Goal: Navigation & Orientation: Understand site structure

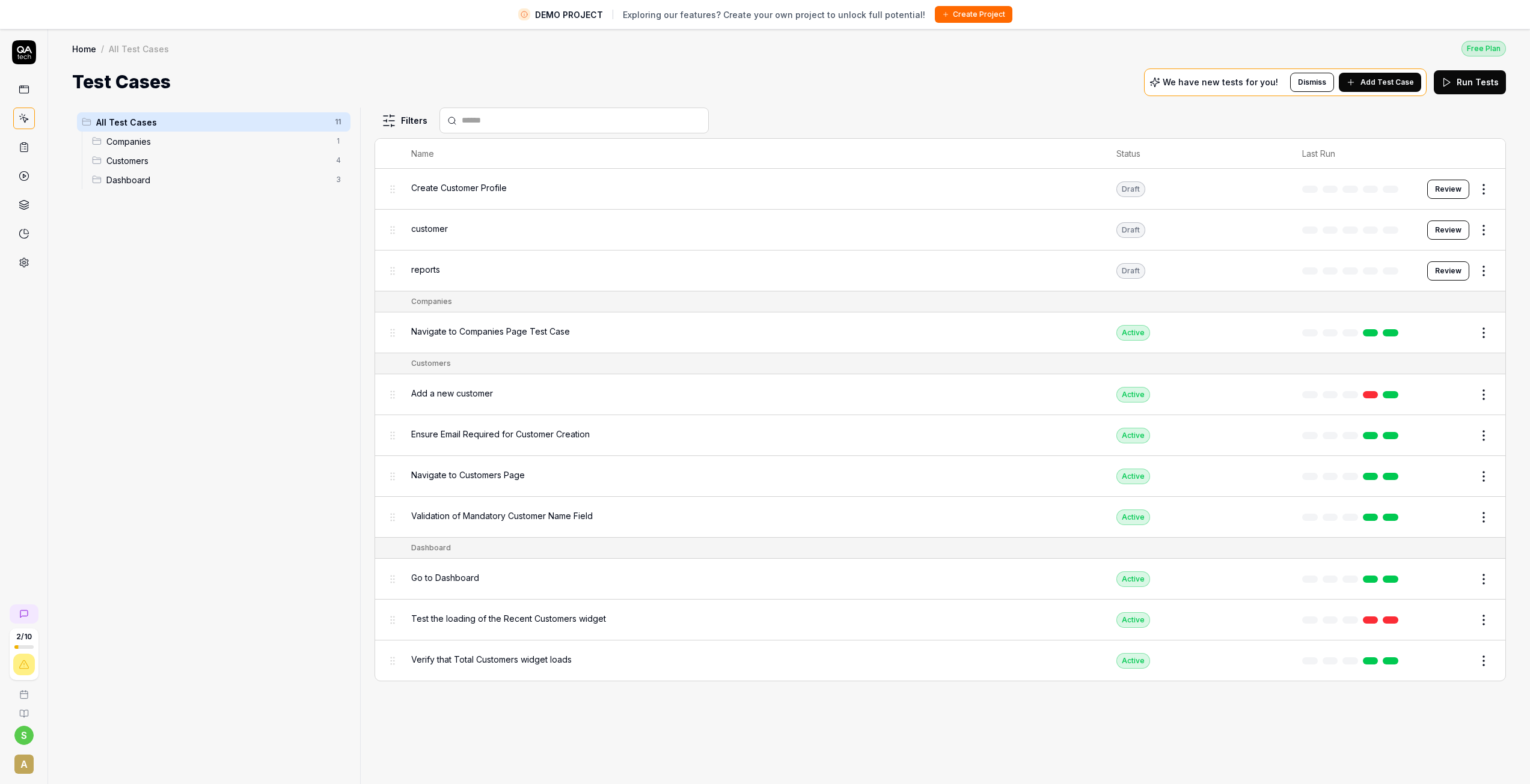
click at [21, 737] on html "DEMO PROJECT Exploring our features? Create your own project to unlock full pot…" at bounding box center [765, 413] width 1530 height 826
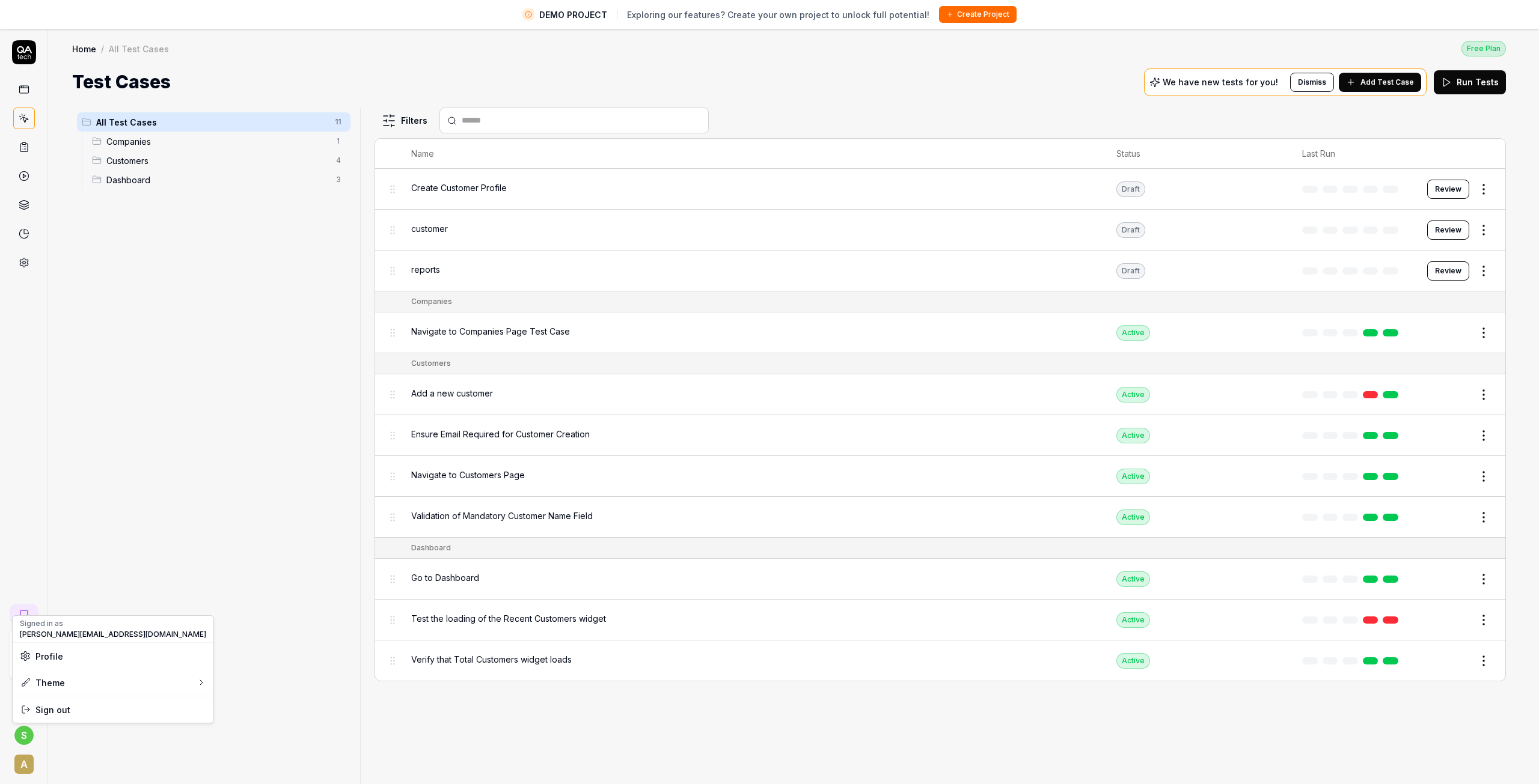
click at [99, 658] on span "Profile" at bounding box center [113, 656] width 186 height 13
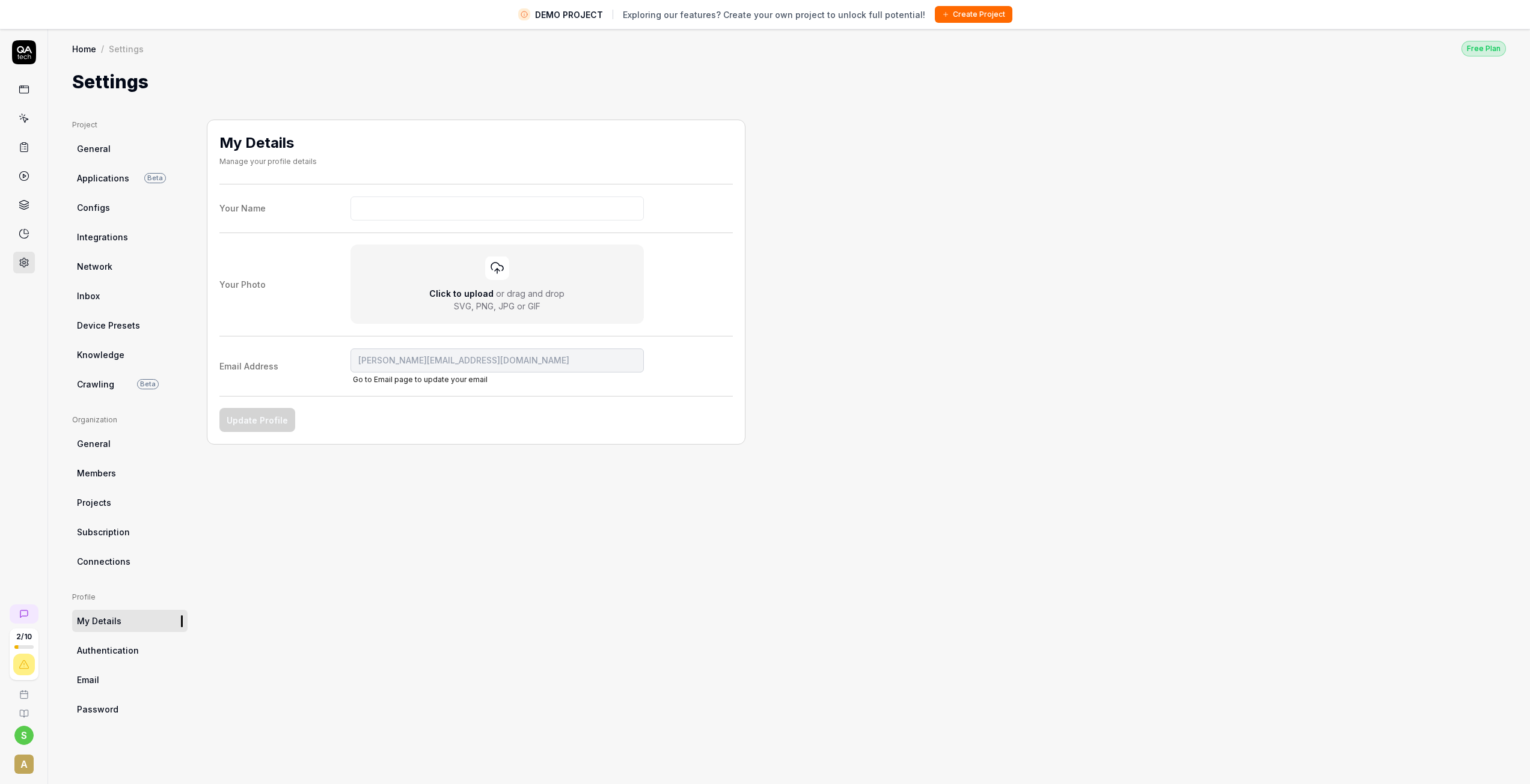
click at [524, 586] on html "DEMO PROJECT Exploring our features? Create your own project to unlock full pot…" at bounding box center [765, 413] width 1530 height 826
click at [105, 147] on span "General" at bounding box center [93, 148] width 33 height 13
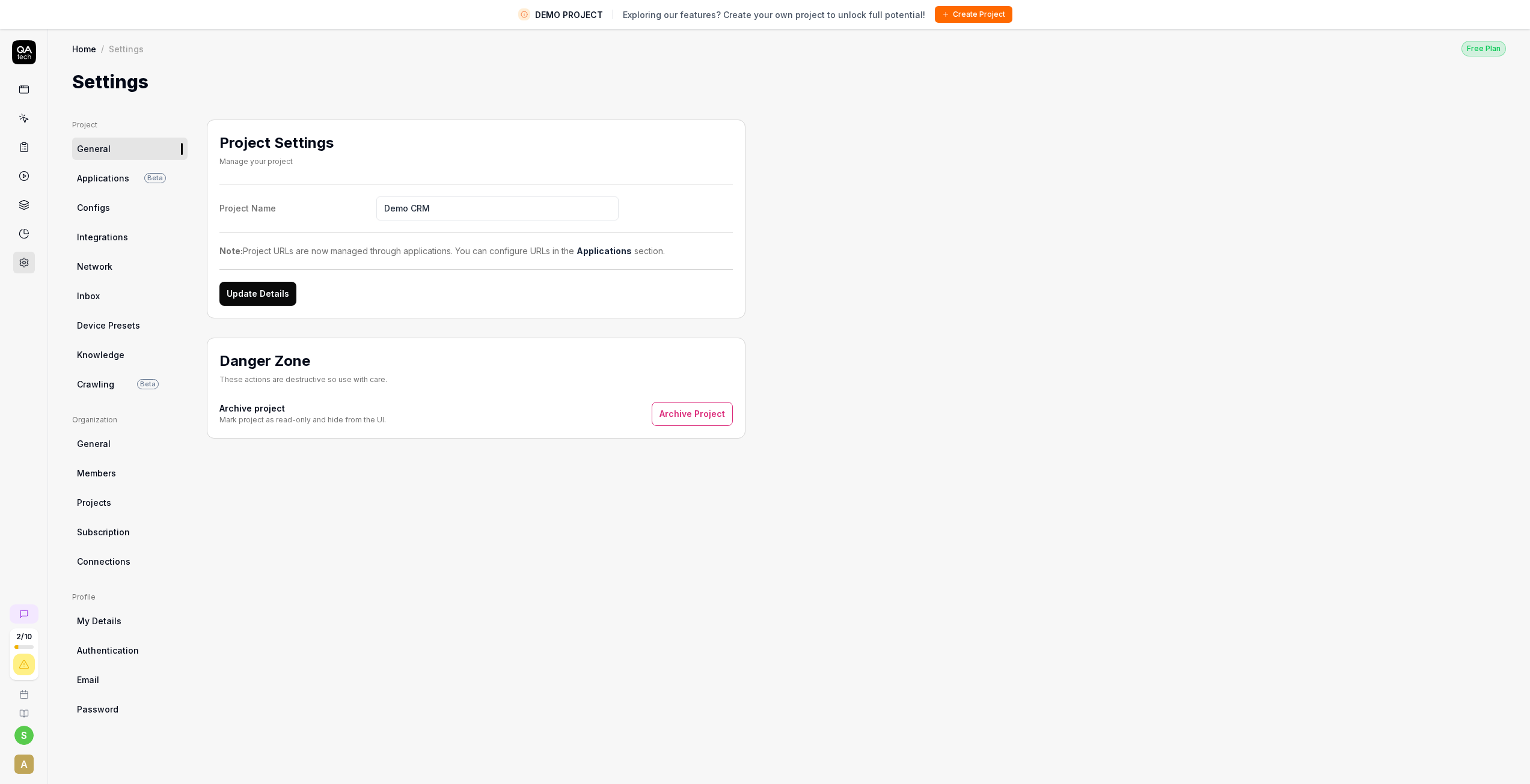
click at [114, 536] on span "Subscription" at bounding box center [103, 532] width 53 height 13
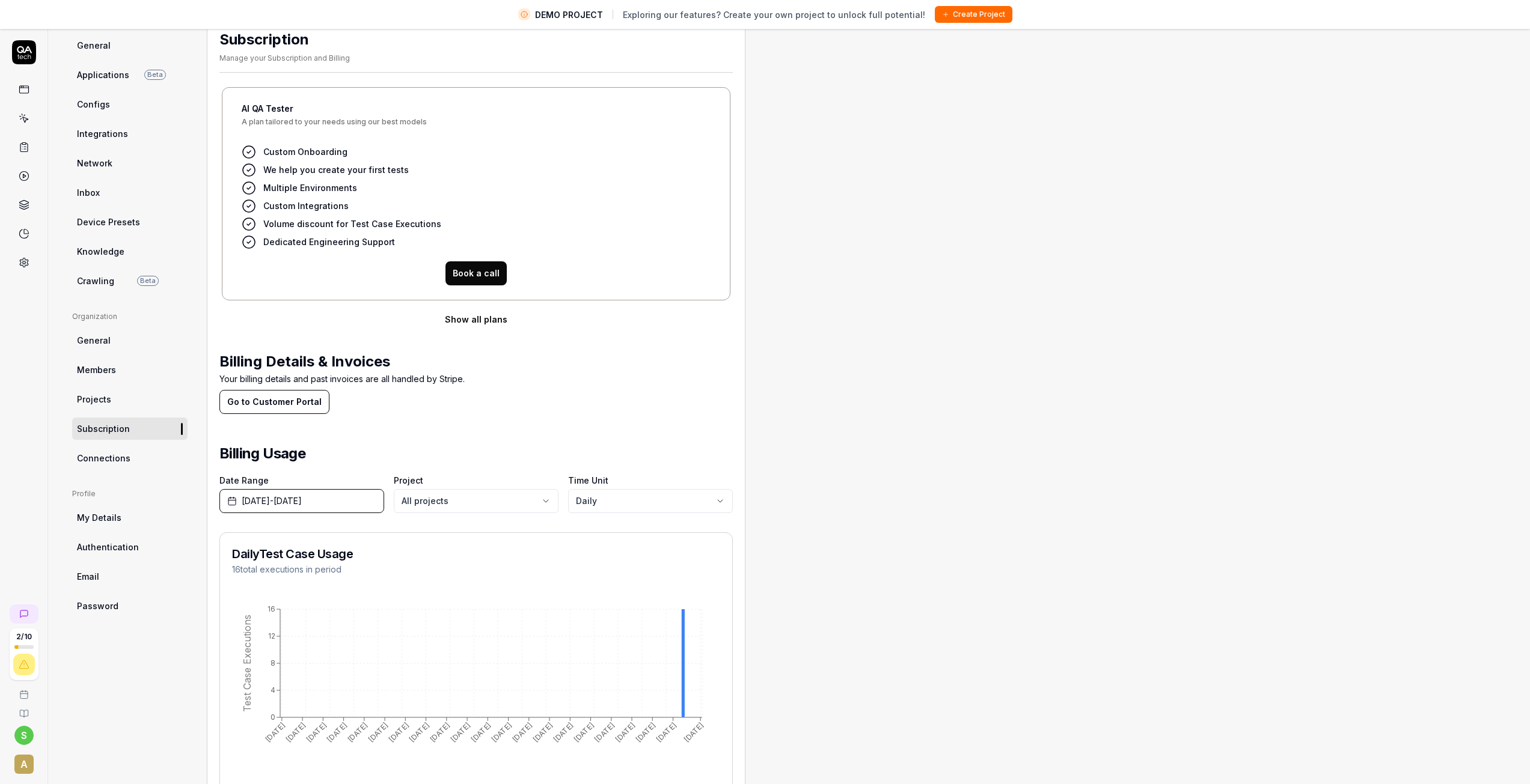
scroll to position [144, 0]
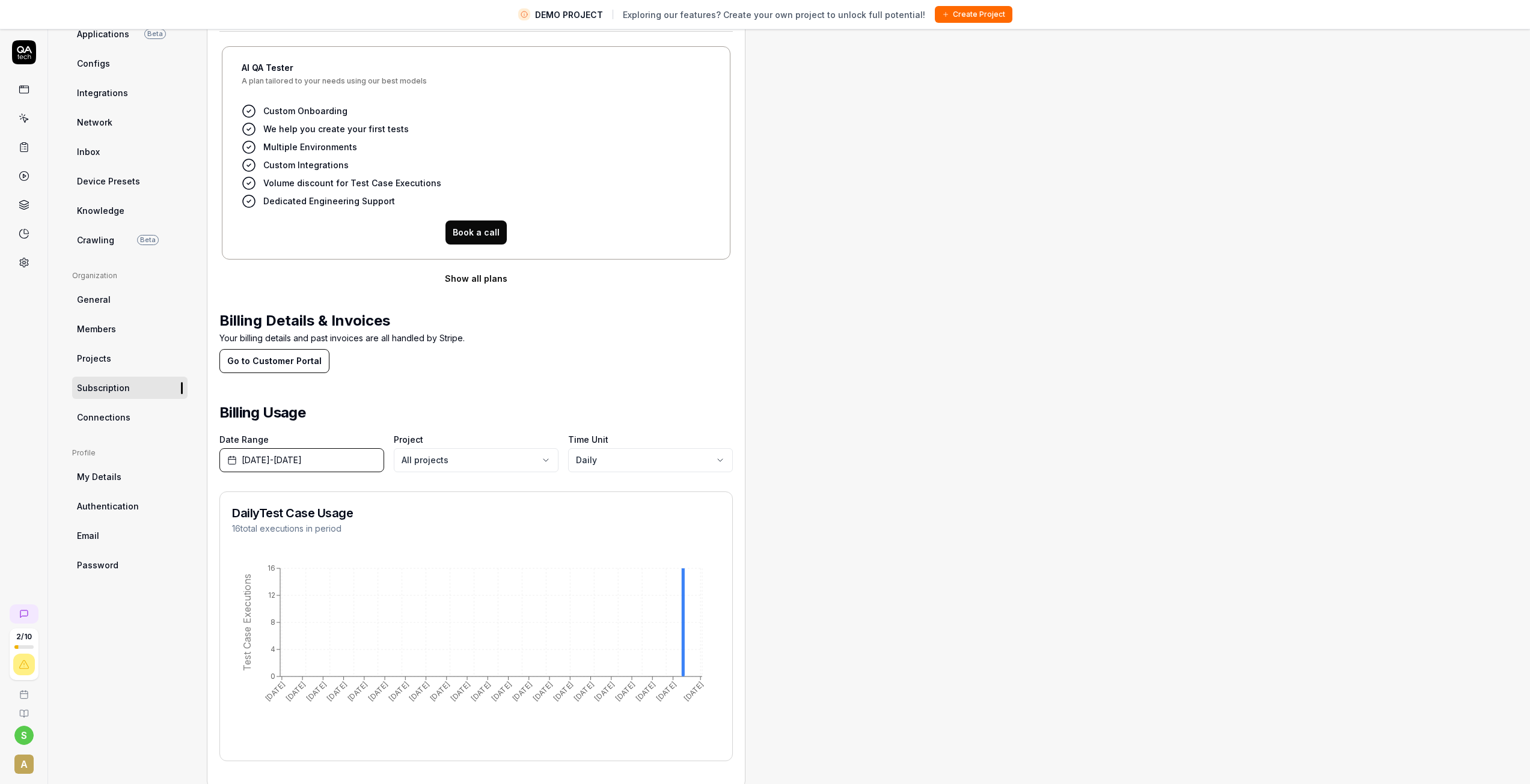
click at [114, 475] on span "My Details" at bounding box center [99, 476] width 45 height 13
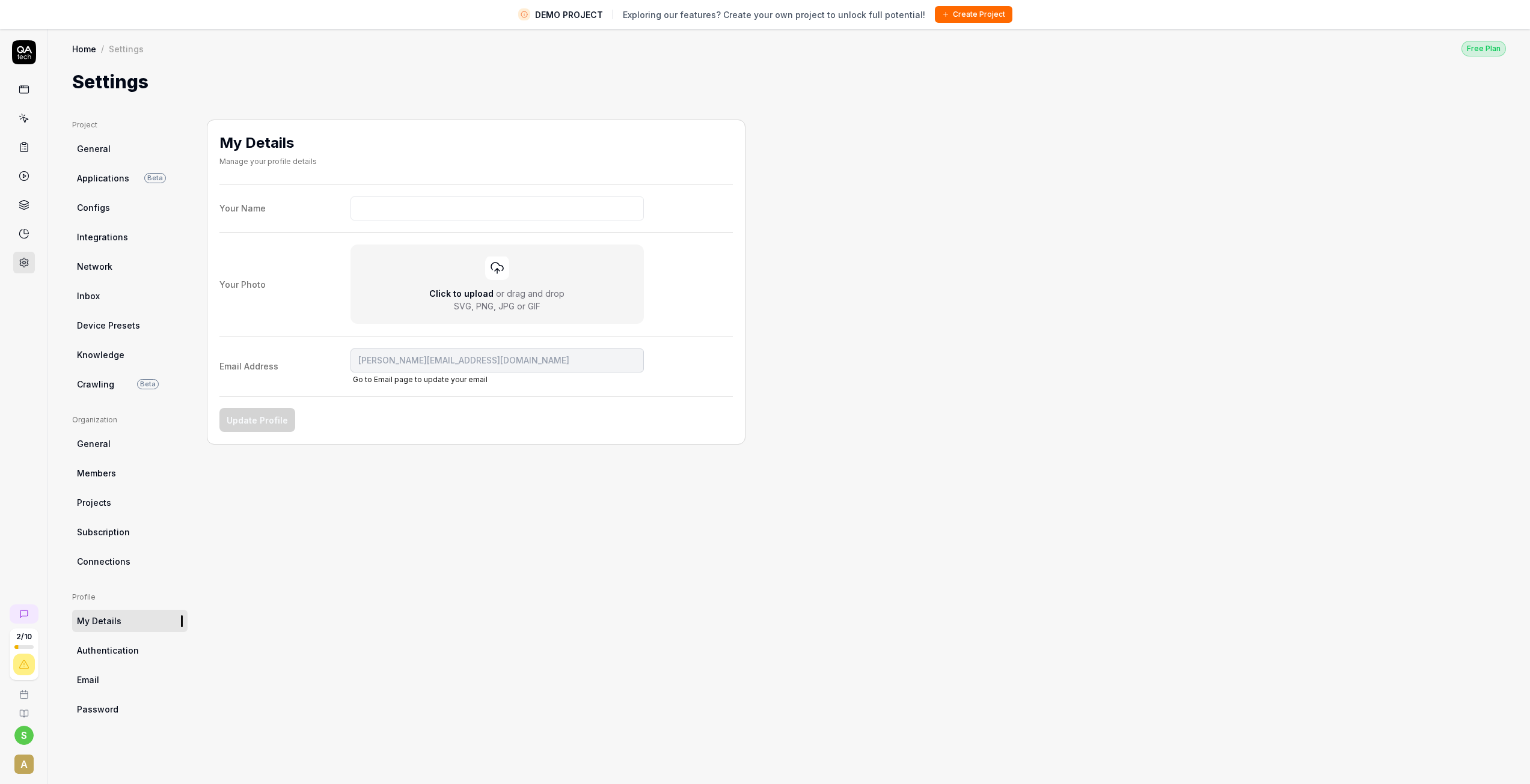
click at [118, 655] on span "Authentication" at bounding box center [107, 650] width 62 height 13
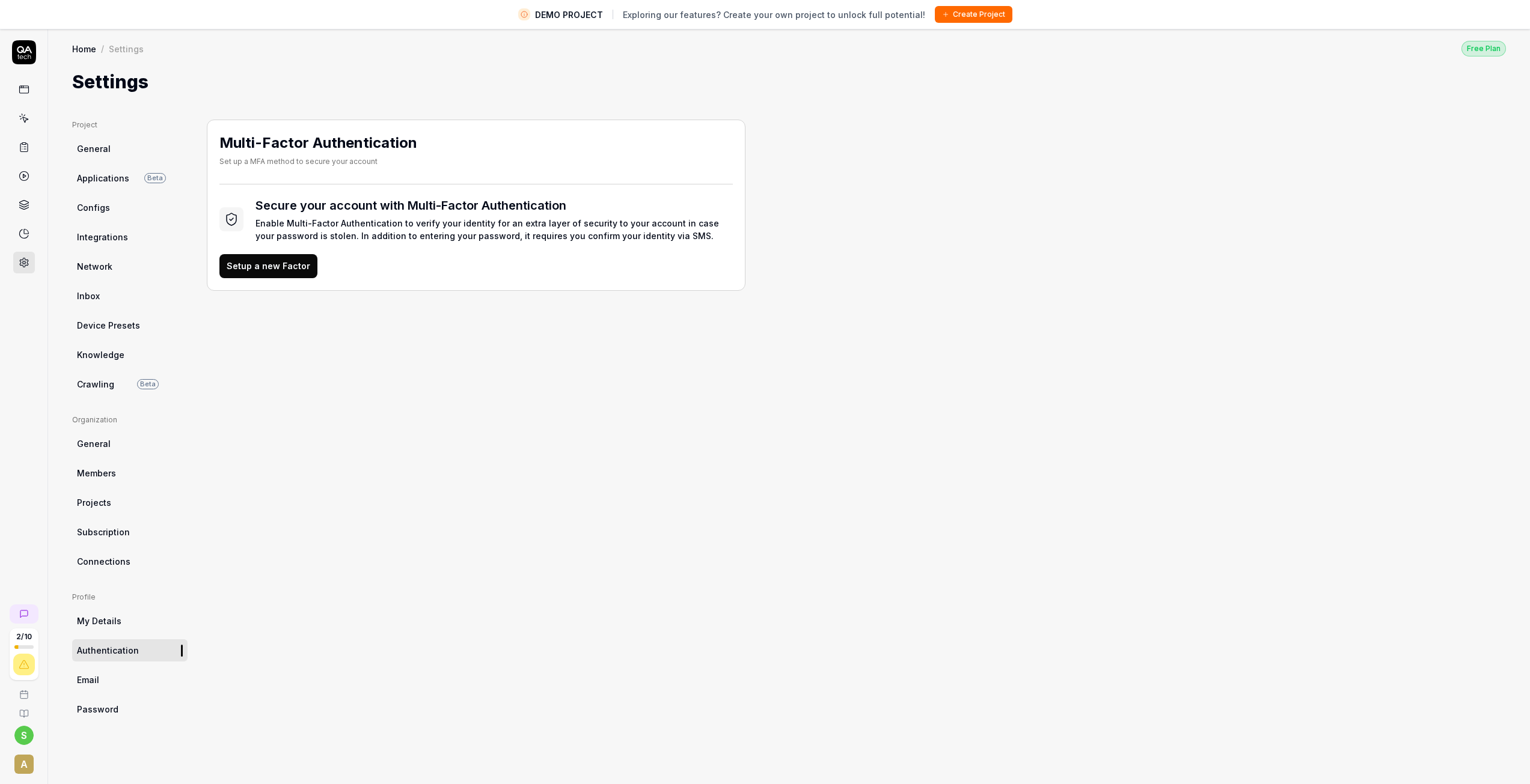
click at [112, 567] on span "Connections" at bounding box center [103, 561] width 54 height 13
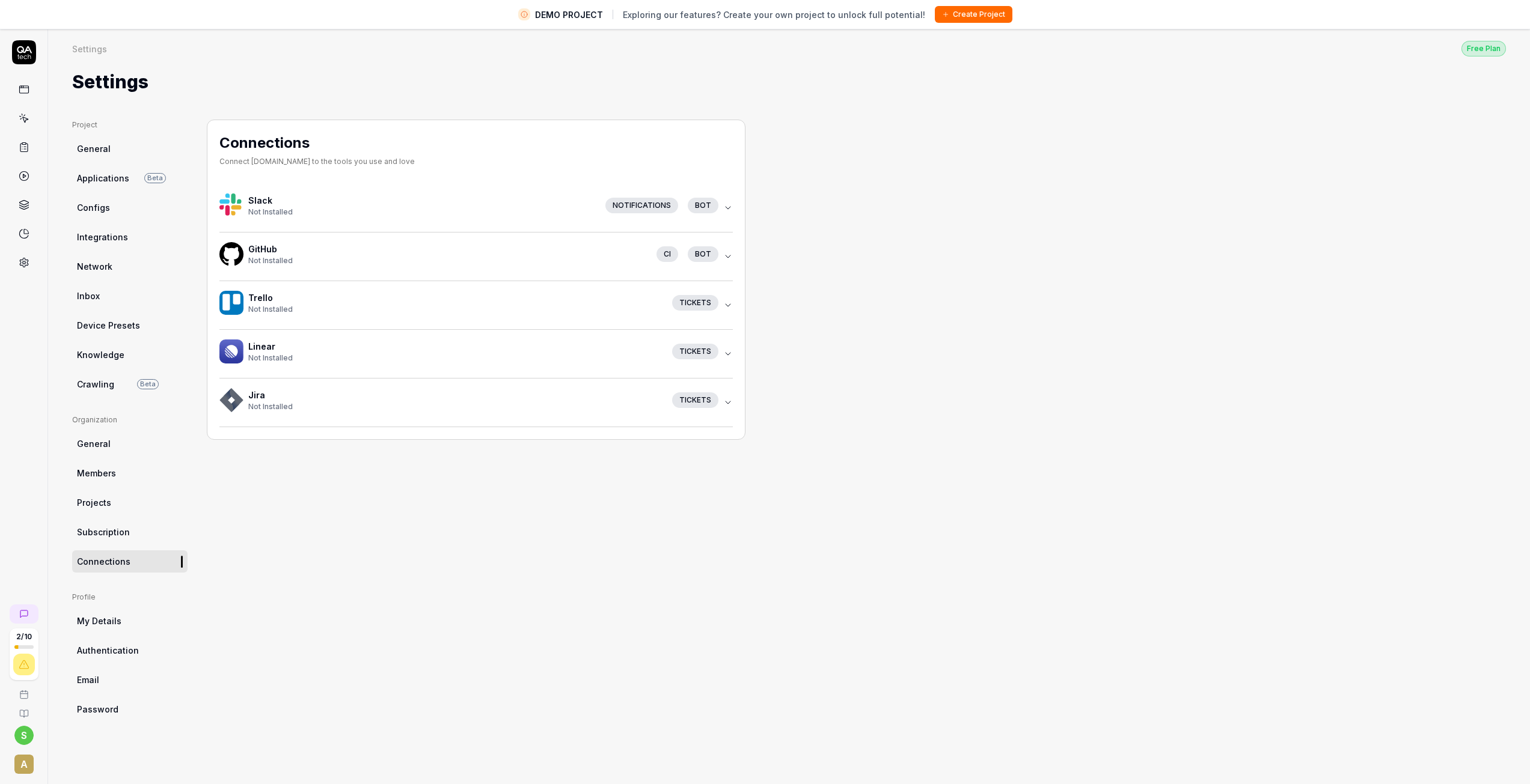
click at [103, 530] on span "Subscription" at bounding box center [103, 532] width 53 height 13
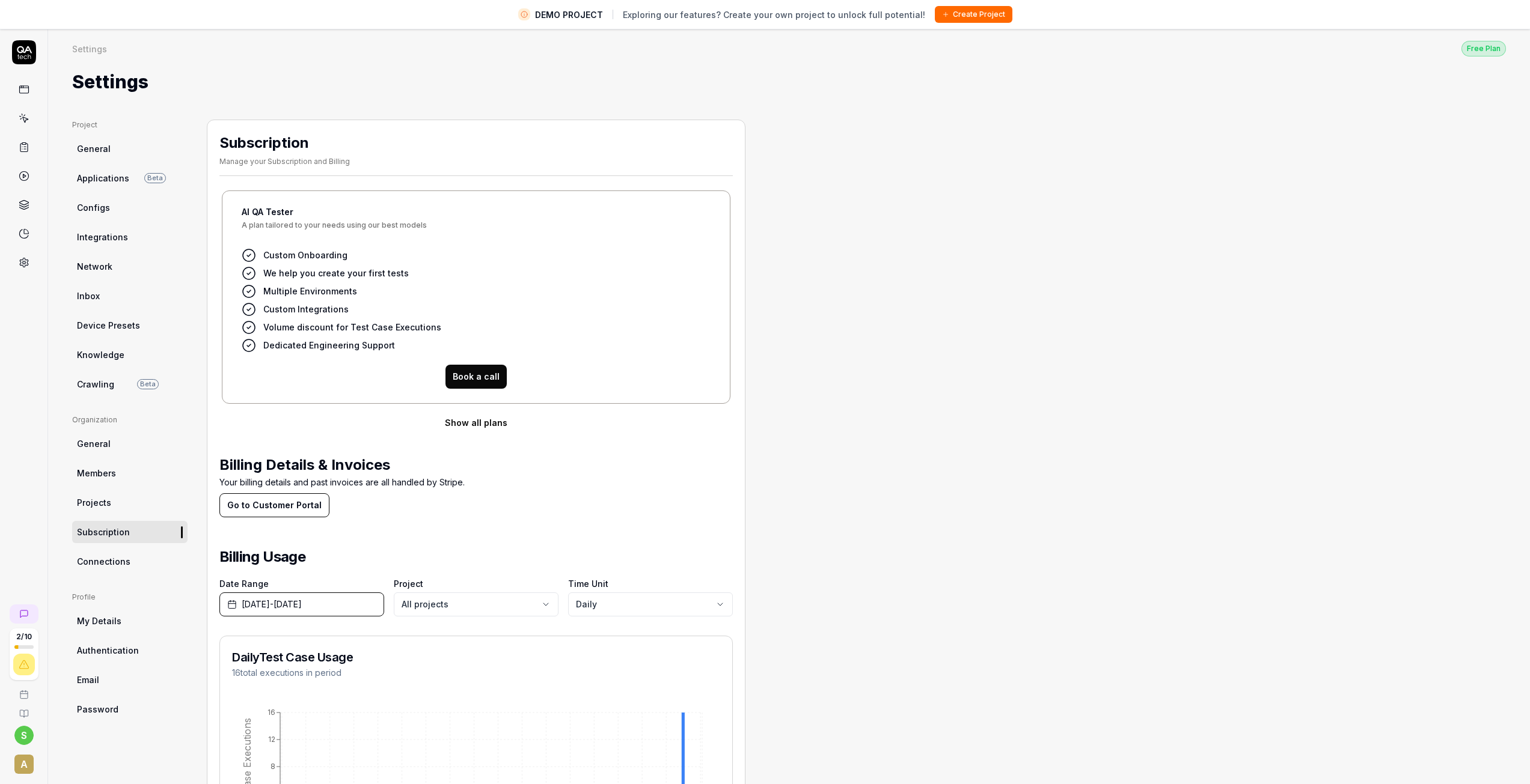
click at [102, 498] on span "Projects" at bounding box center [94, 502] width 34 height 13
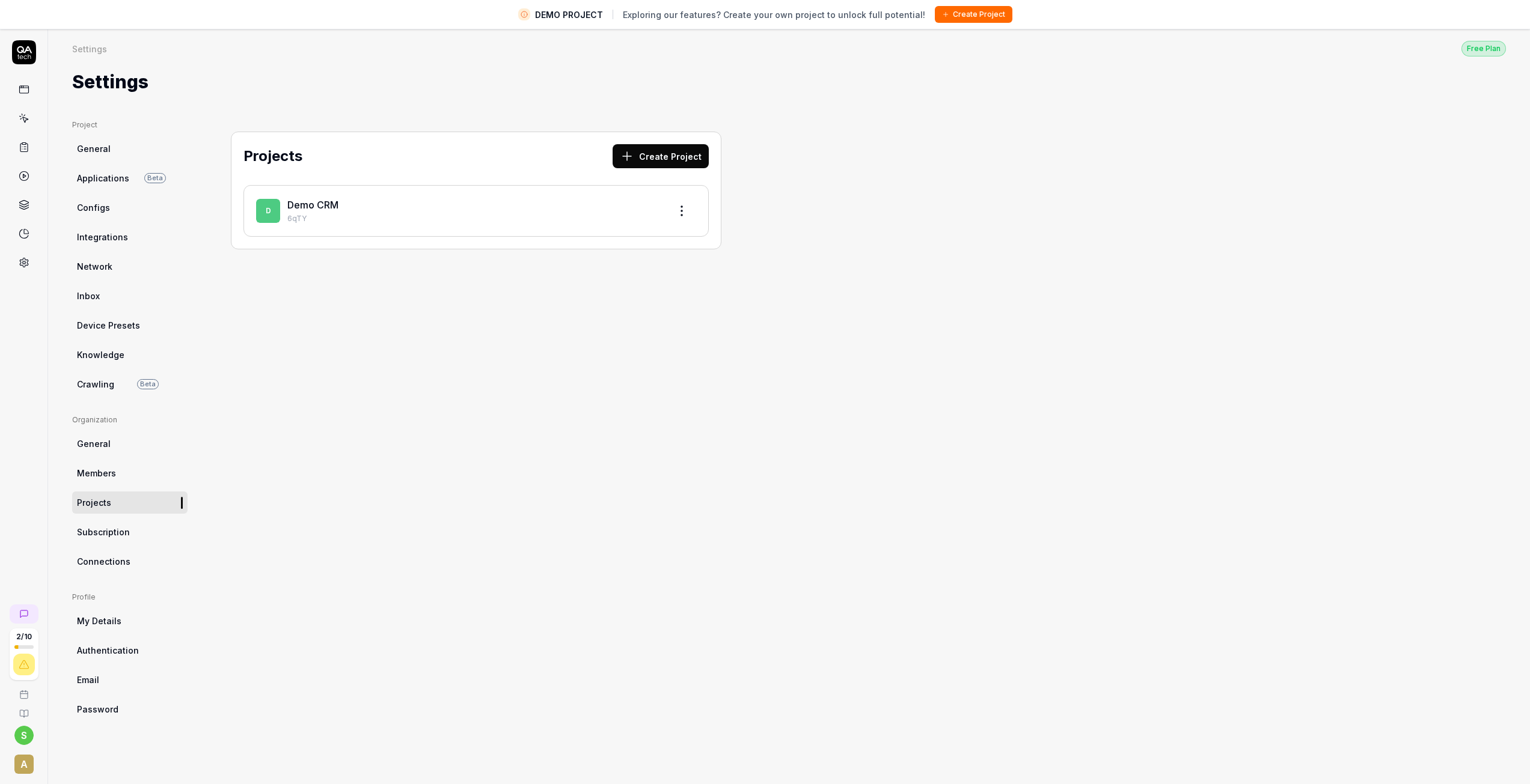
click at [104, 466] on link "Members" at bounding box center [129, 473] width 115 height 22
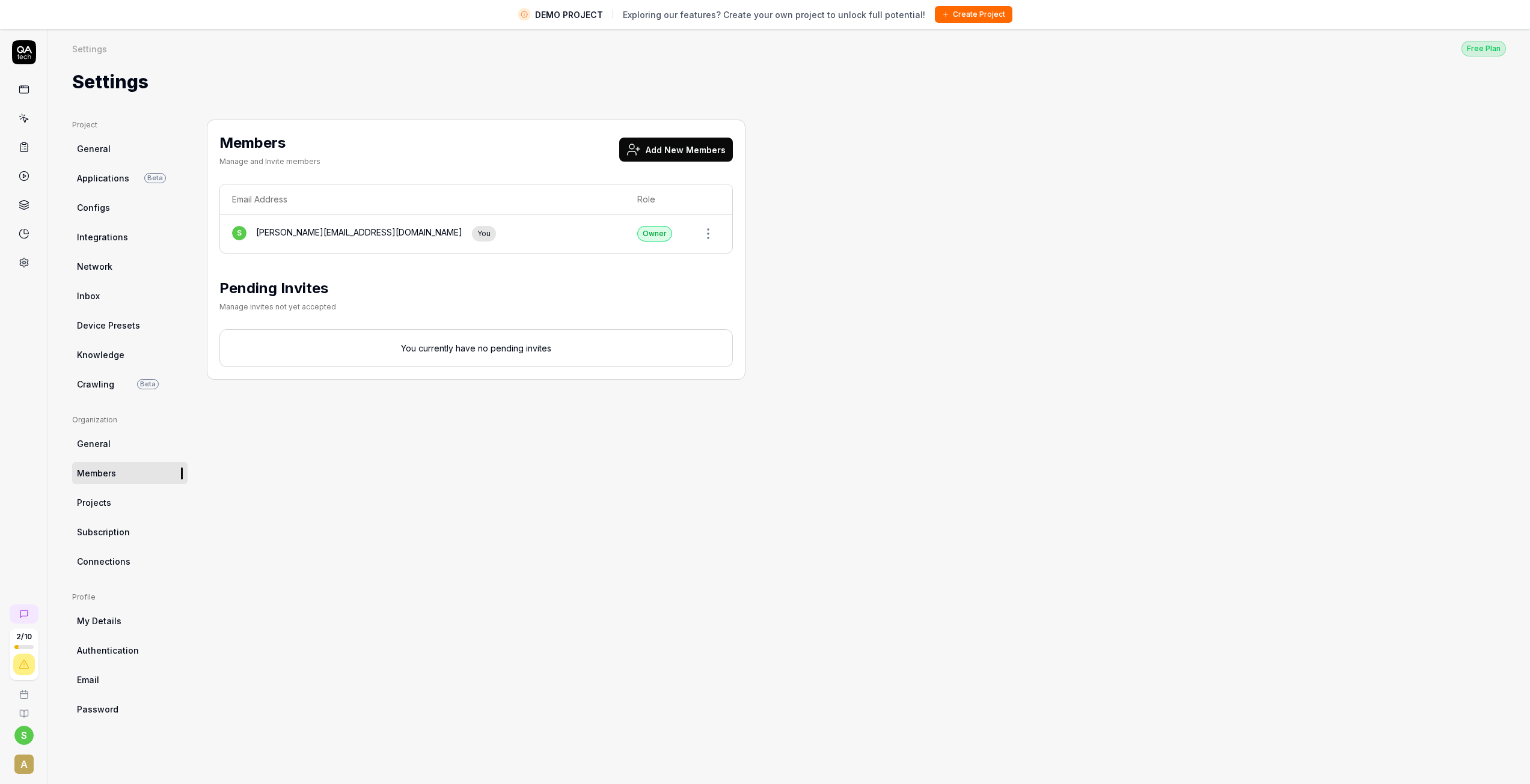
click at [102, 436] on link "General" at bounding box center [129, 444] width 115 height 22
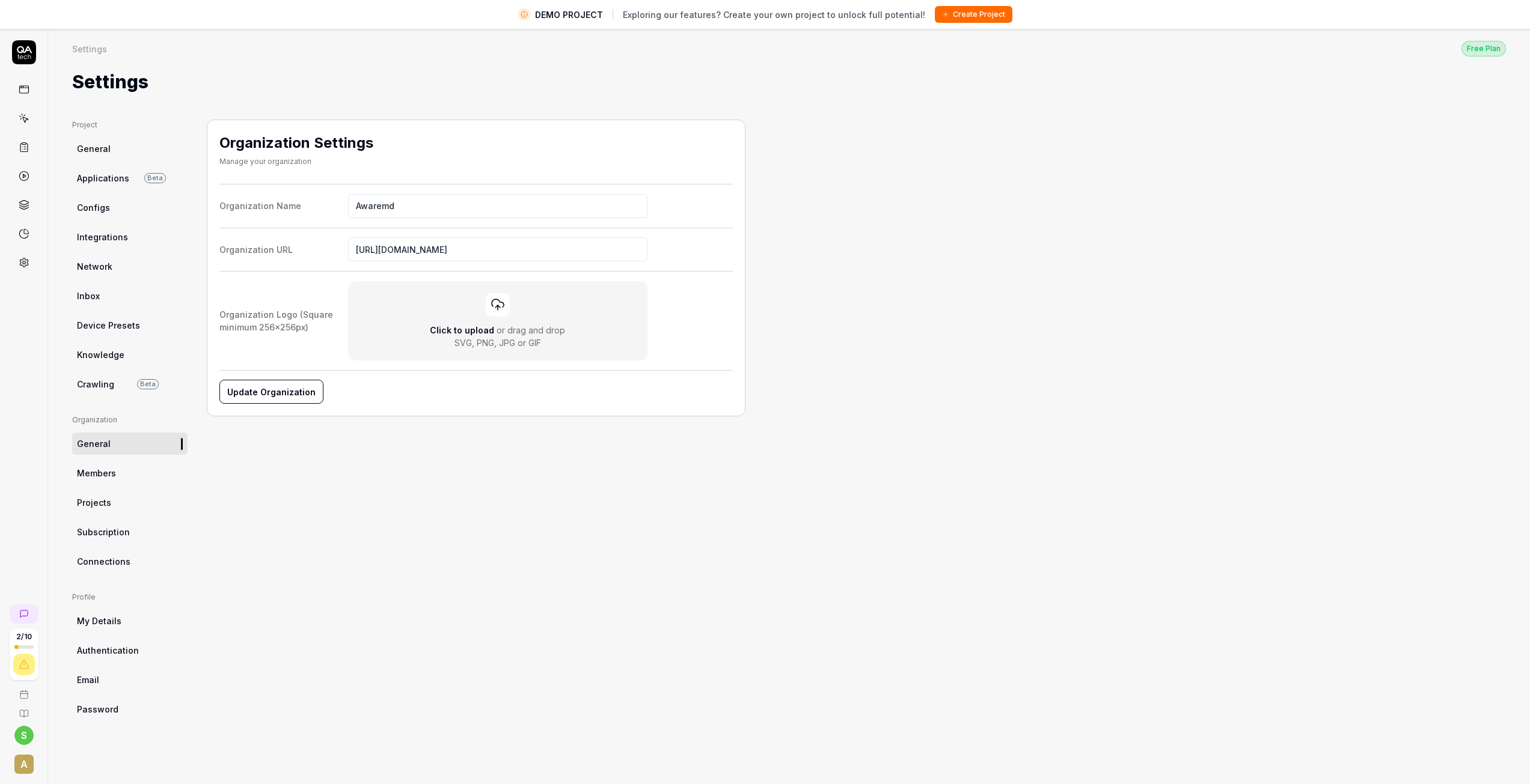
click at [103, 372] on ul "Project General Applications Beta Configs Integrations Network Inbox Device Pre…" at bounding box center [129, 257] width 115 height 276
click at [98, 380] on span "Crawling" at bounding box center [95, 384] width 37 height 13
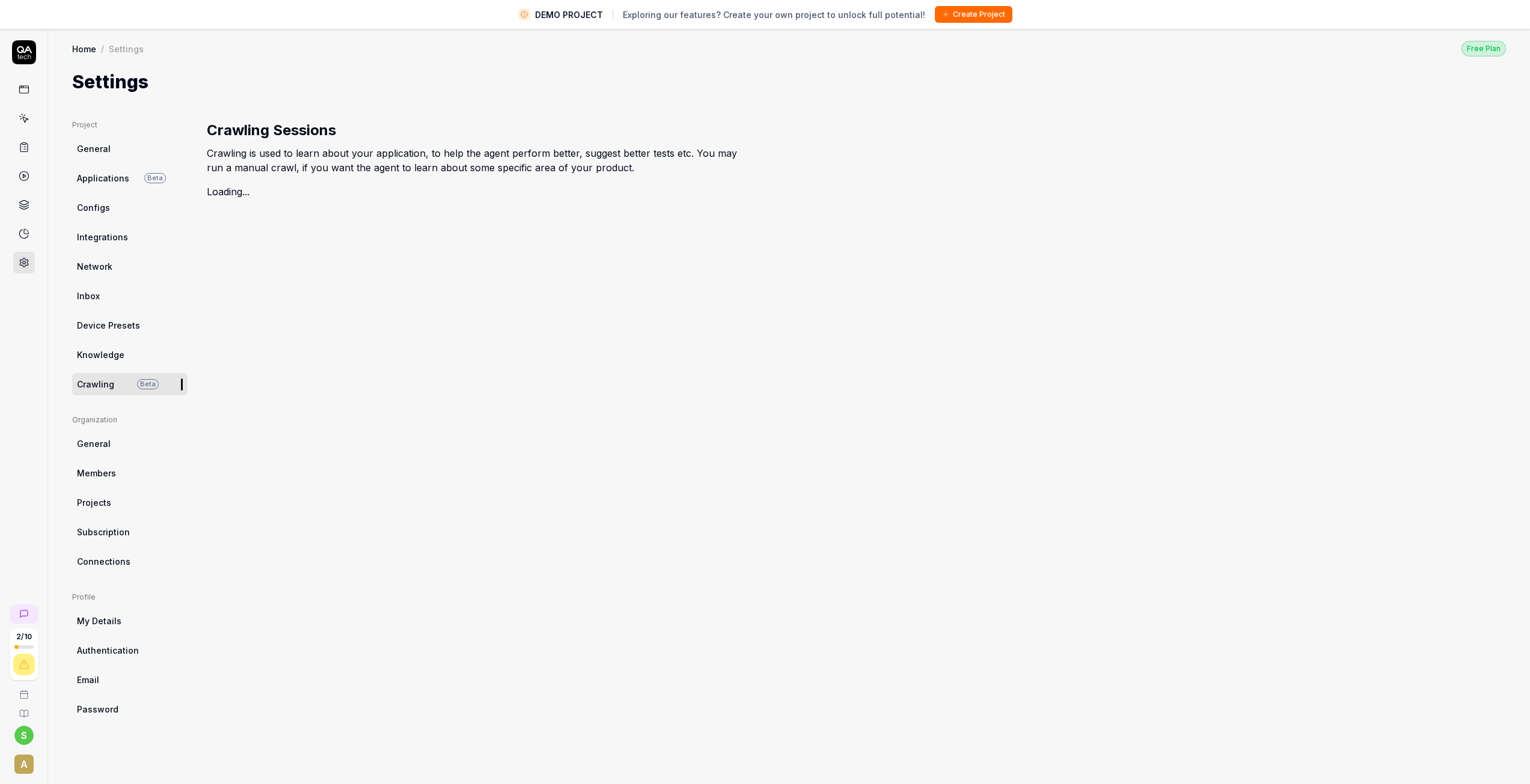
click at [100, 357] on span "Knowledge" at bounding box center [100, 354] width 48 height 13
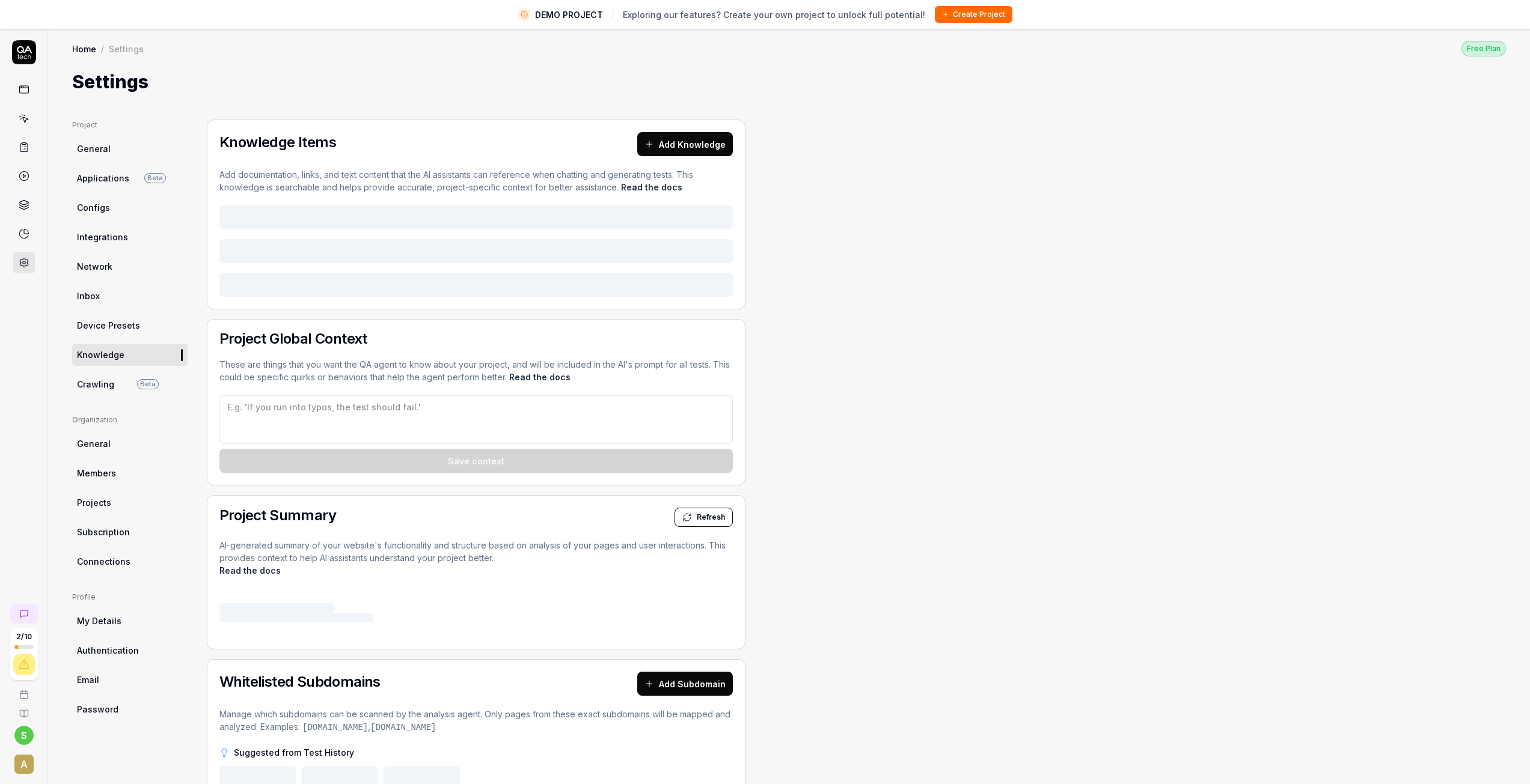
type textarea "*"
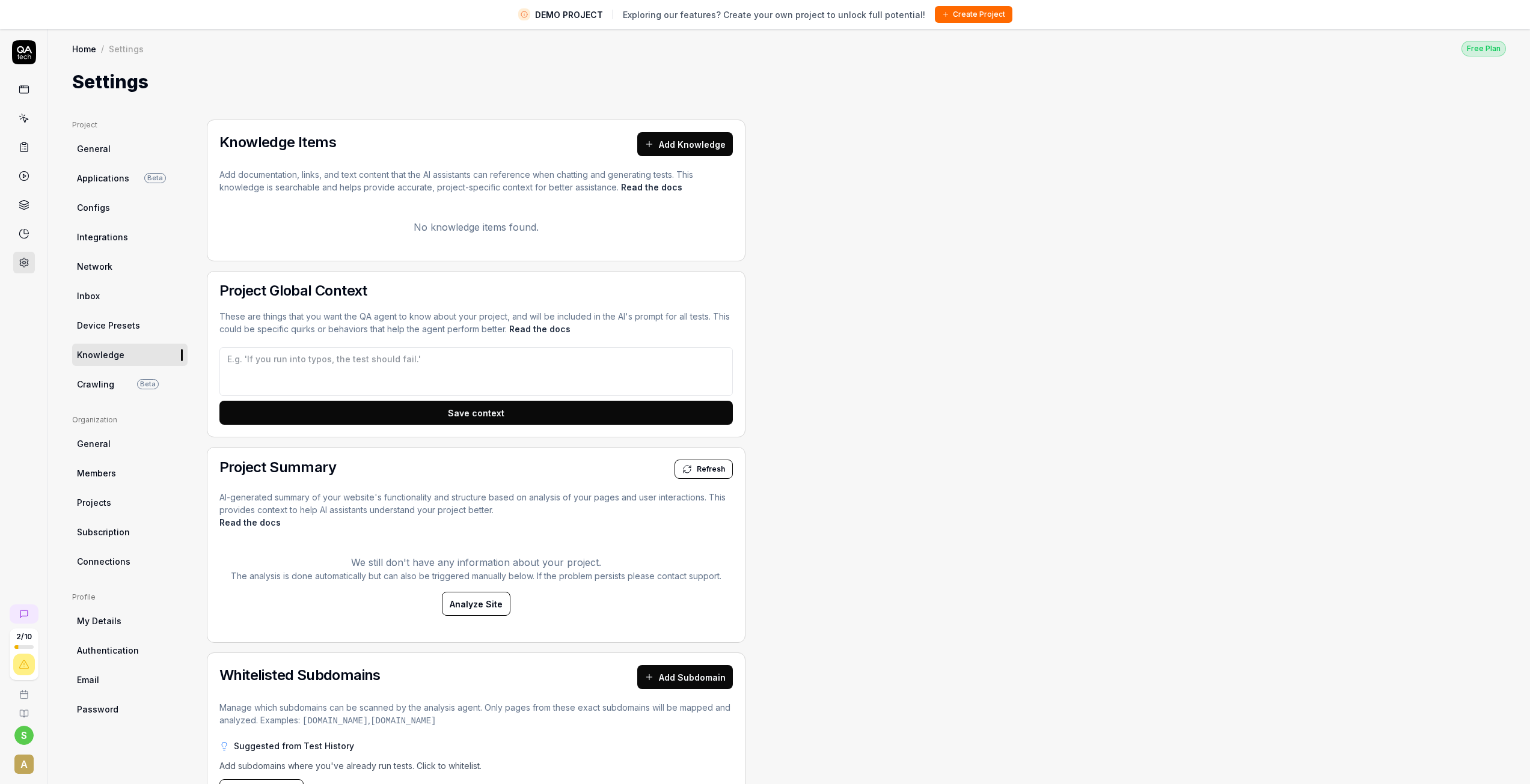
click at [108, 323] on span "Device Presets" at bounding box center [108, 325] width 63 height 13
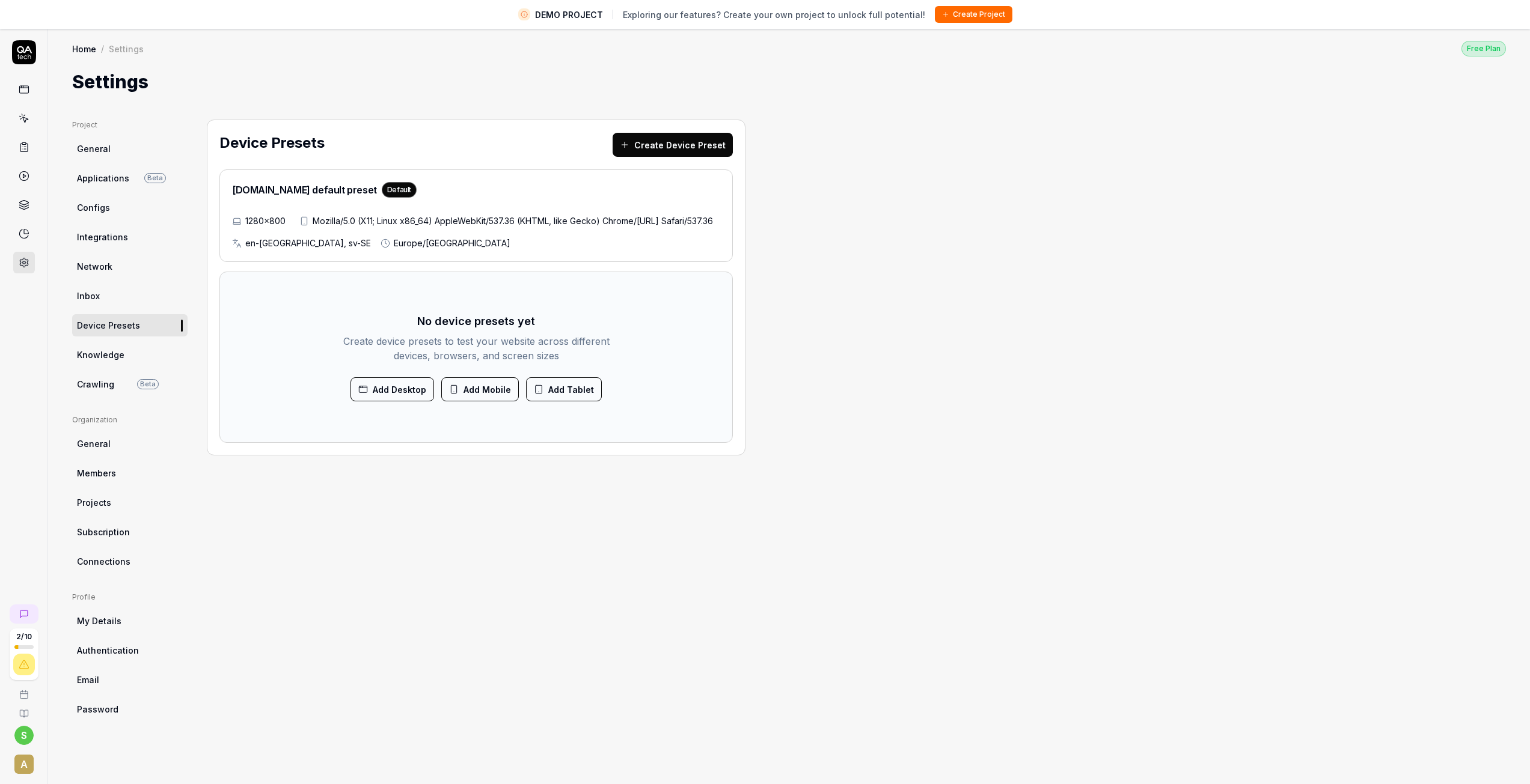
click at [106, 288] on link "Inbox" at bounding box center [129, 296] width 115 height 22
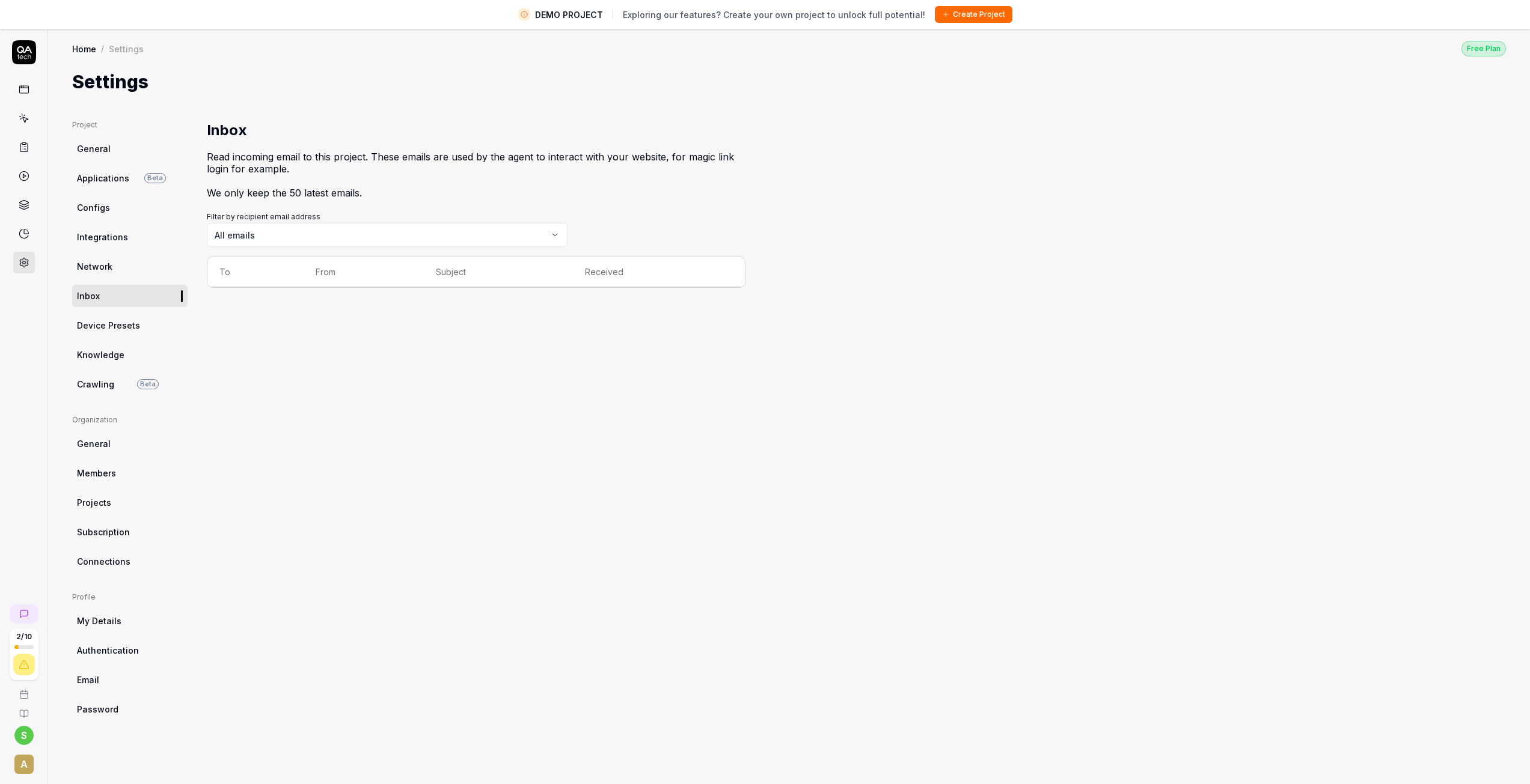
click at [108, 266] on span "Network" at bounding box center [95, 266] width 36 height 13
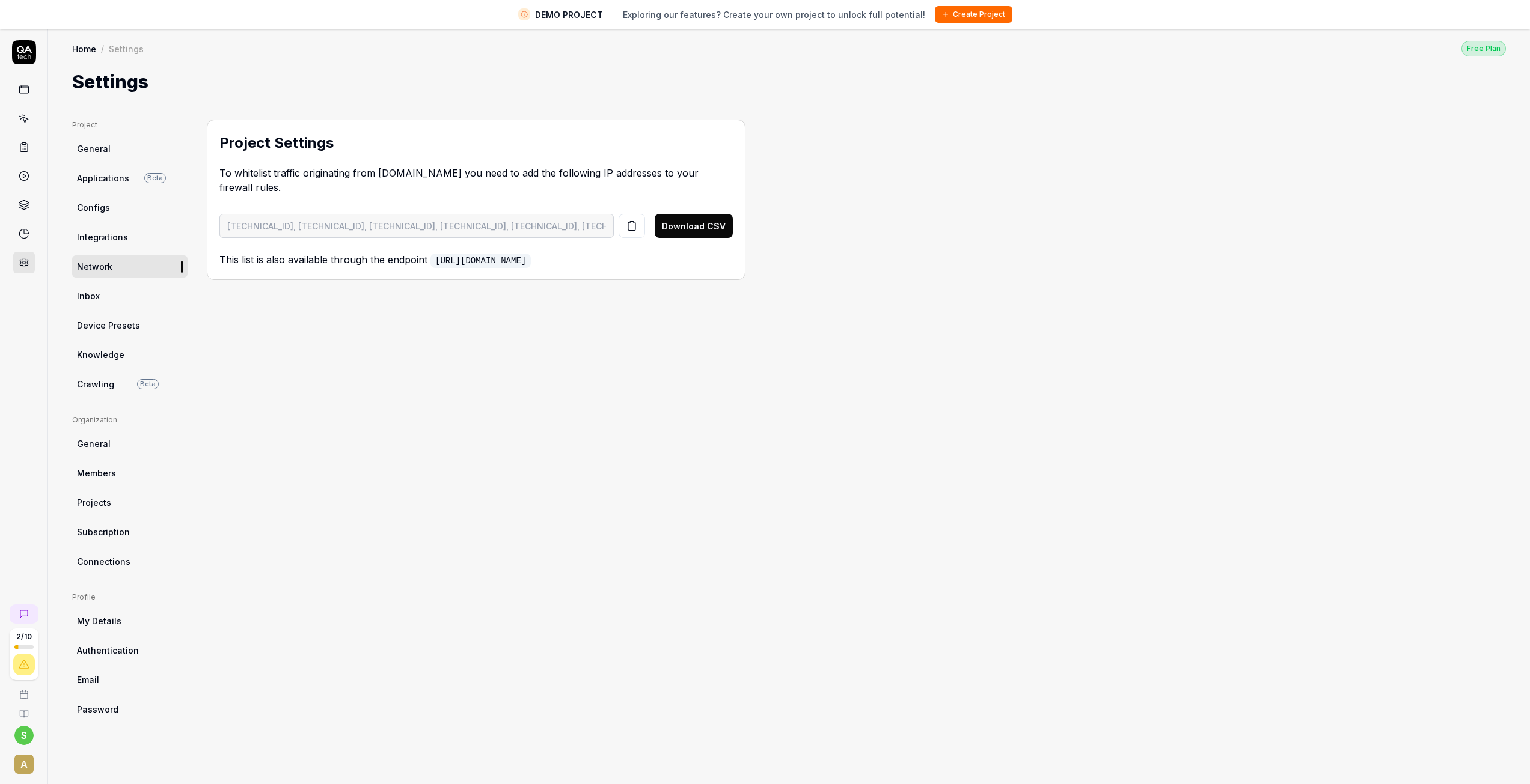
click at [114, 207] on link "Configs" at bounding box center [129, 208] width 115 height 22
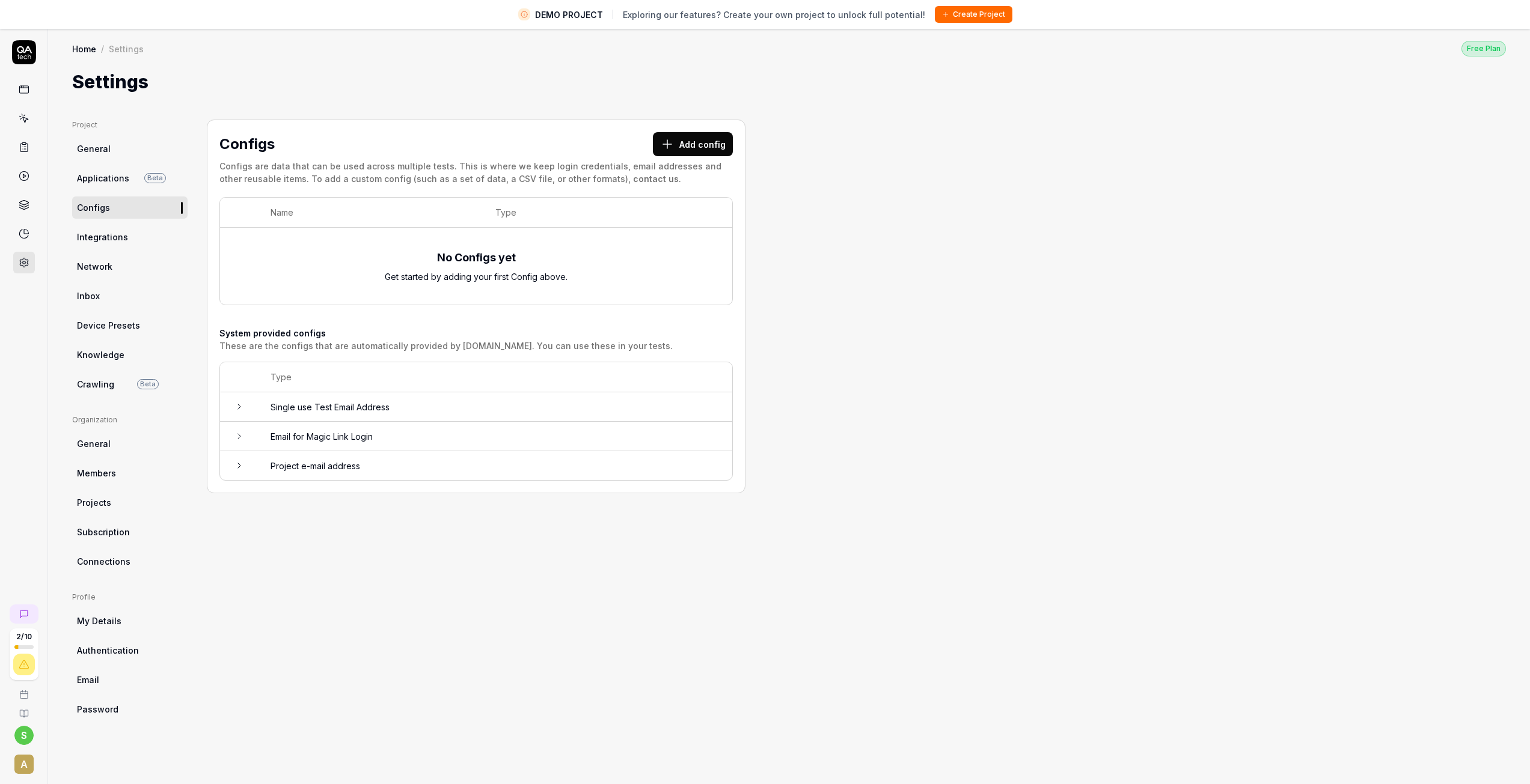
click at [118, 173] on span "Applications" at bounding box center [103, 178] width 52 height 13
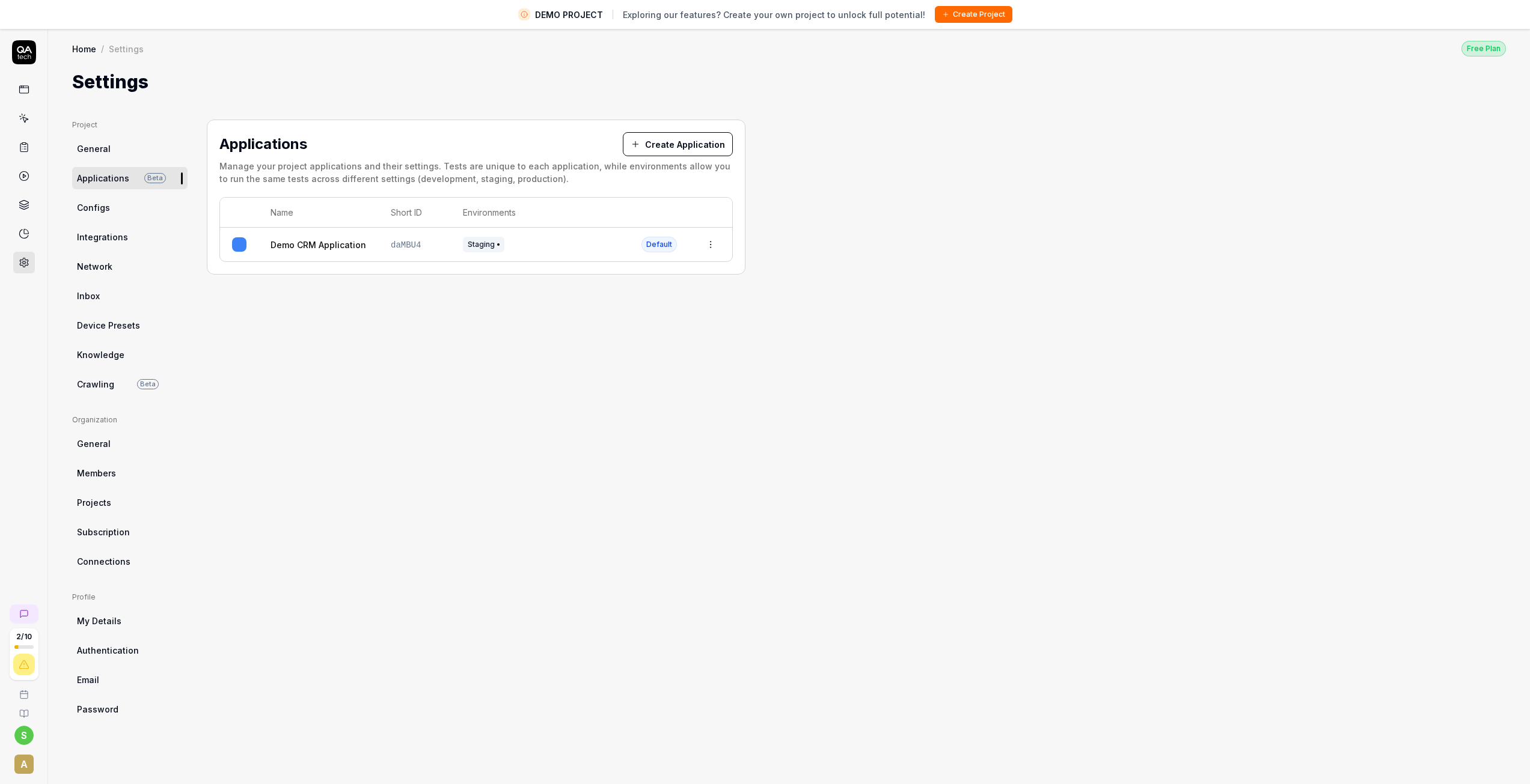
click at [713, 246] on html "DEMO PROJECT Exploring our features? Create your own project to unlock full pot…" at bounding box center [765, 413] width 1530 height 826
click at [804, 254] on html "DEMO PROJECT Exploring our features? Create your own project to unlock full pot…" at bounding box center [769, 413] width 1539 height 826
click at [94, 147] on span "General" at bounding box center [93, 148] width 33 height 13
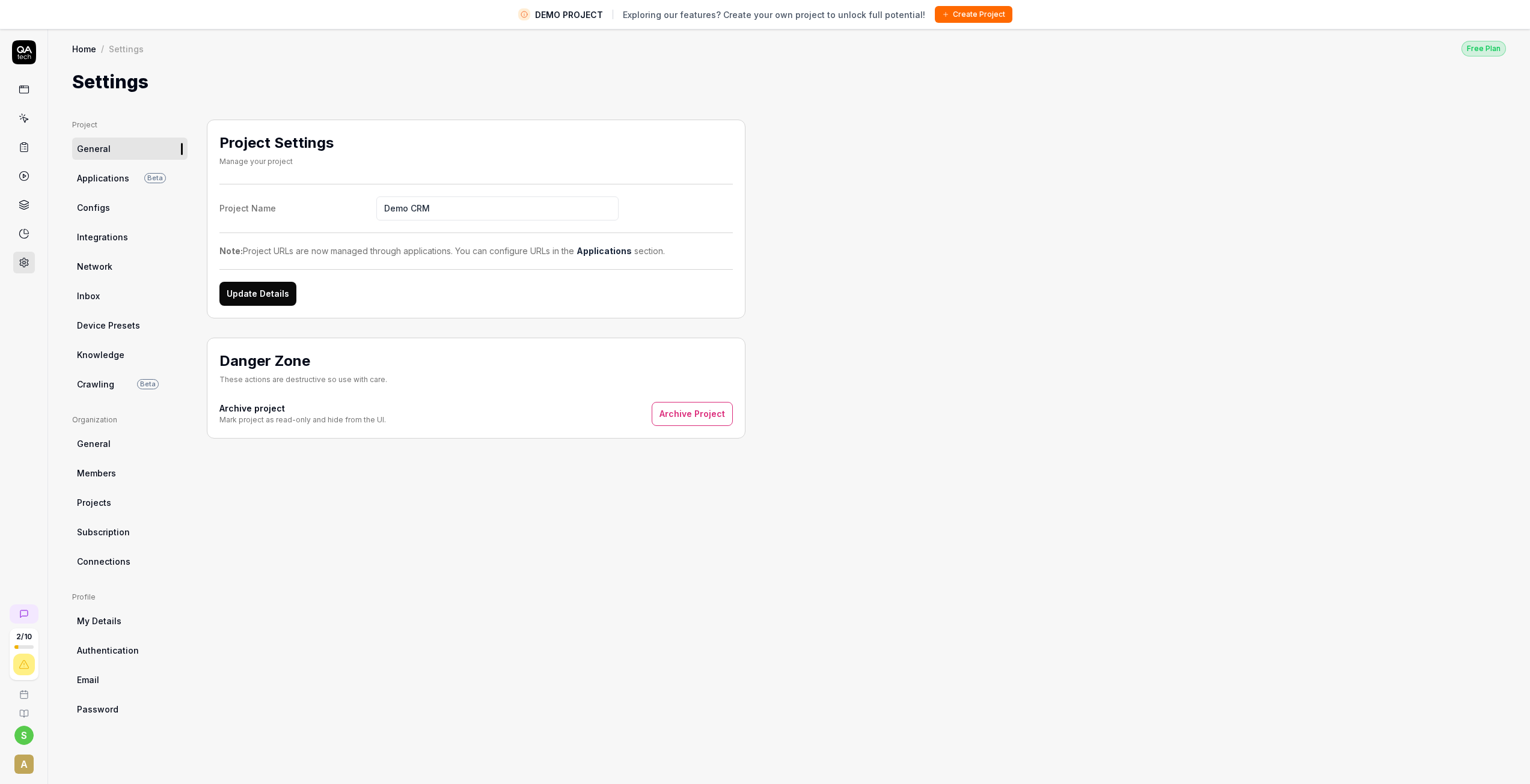
click at [23, 767] on span "A" at bounding box center [24, 764] width 19 height 19
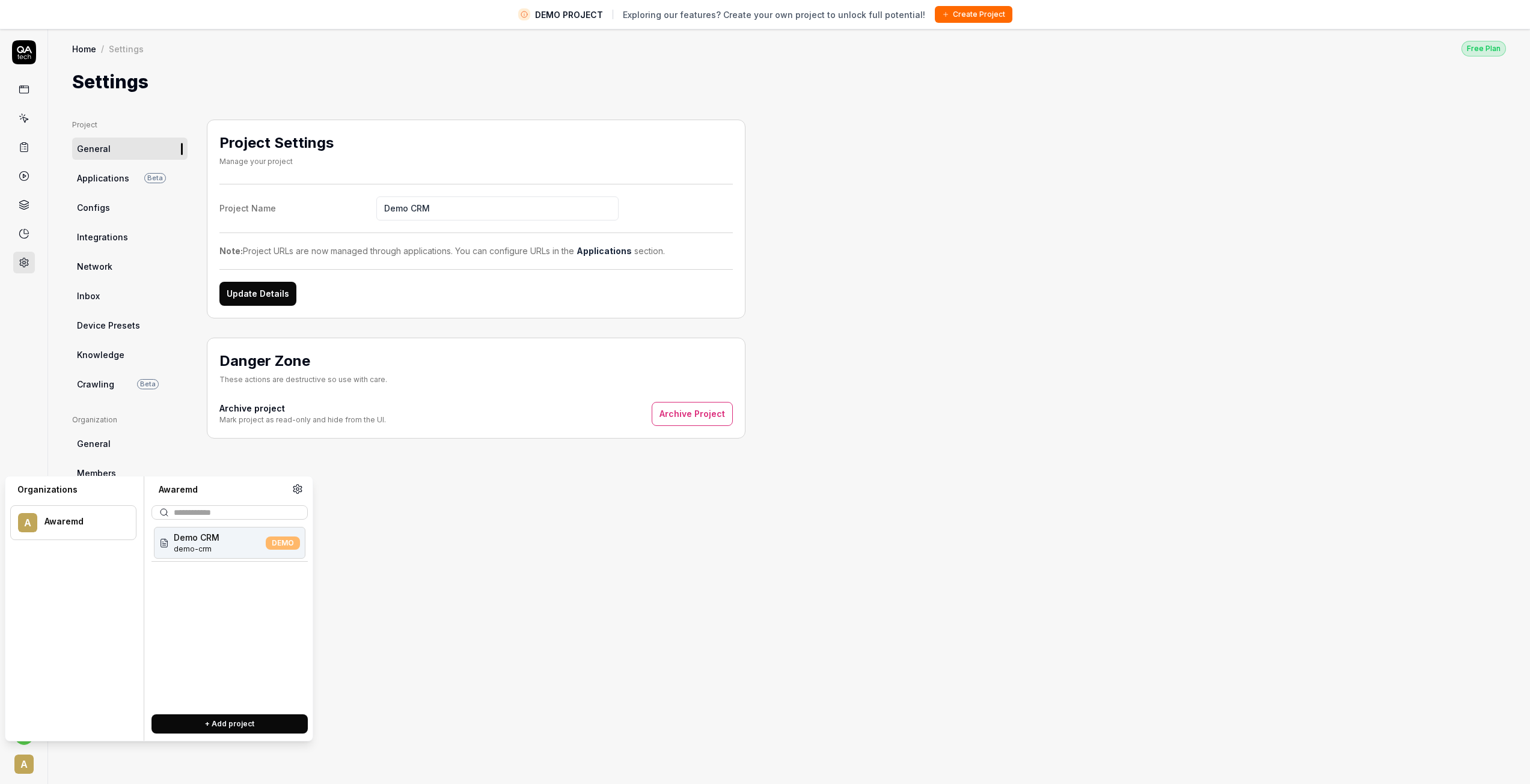
click at [298, 492] on icon at bounding box center [298, 489] width 11 height 11
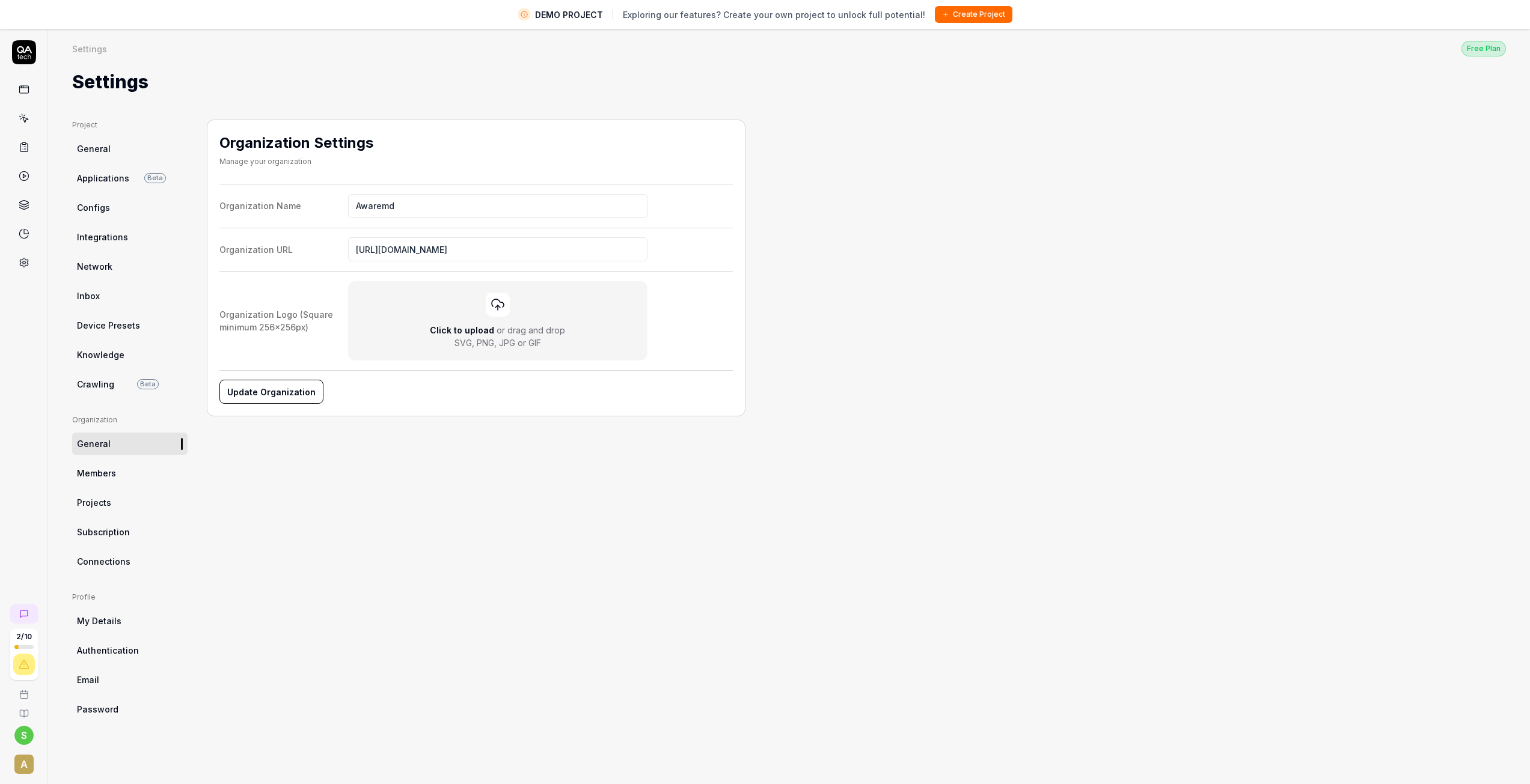
click at [126, 531] on span "Subscription" at bounding box center [103, 532] width 53 height 13
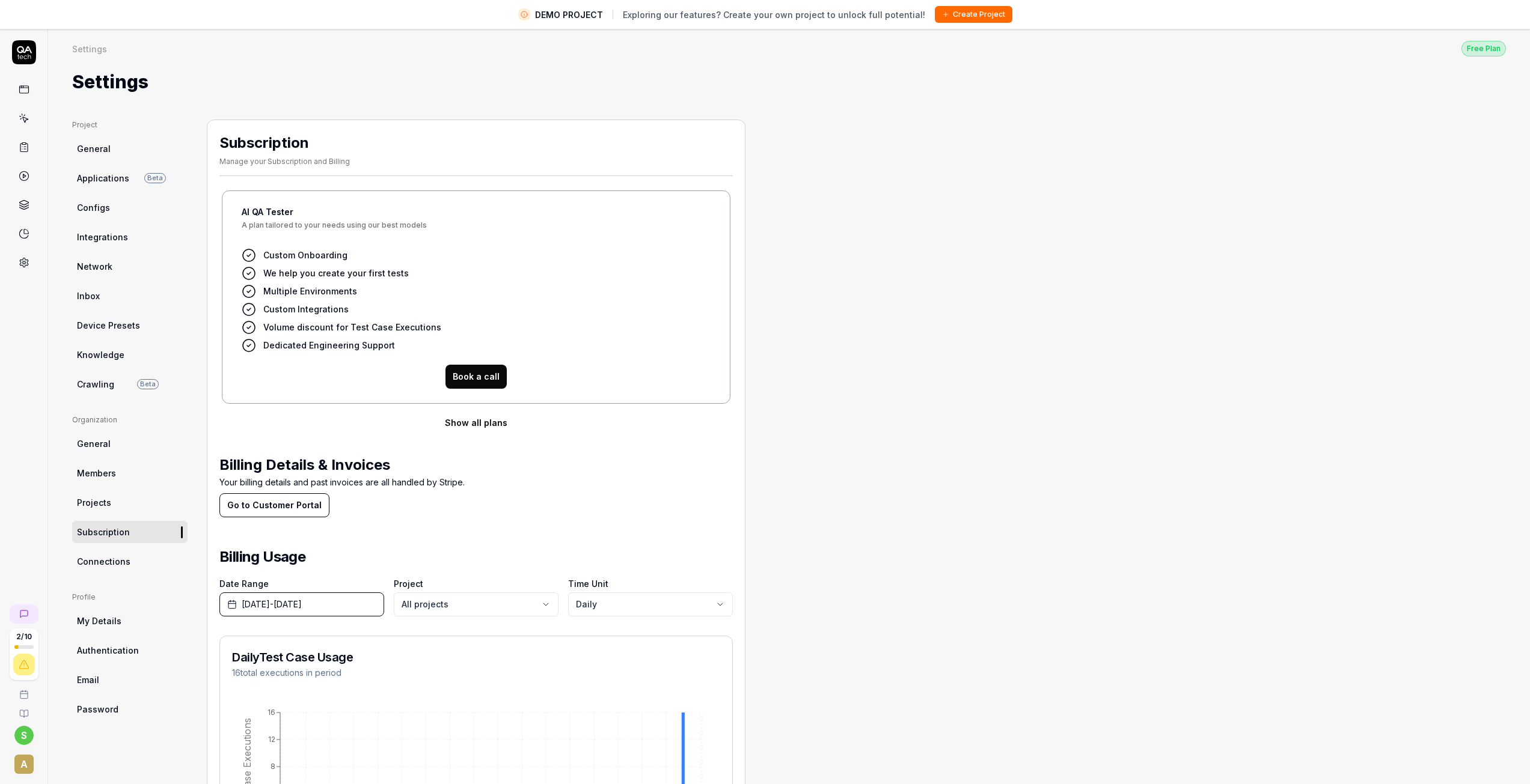
click at [107, 141] on link "General" at bounding box center [129, 149] width 115 height 22
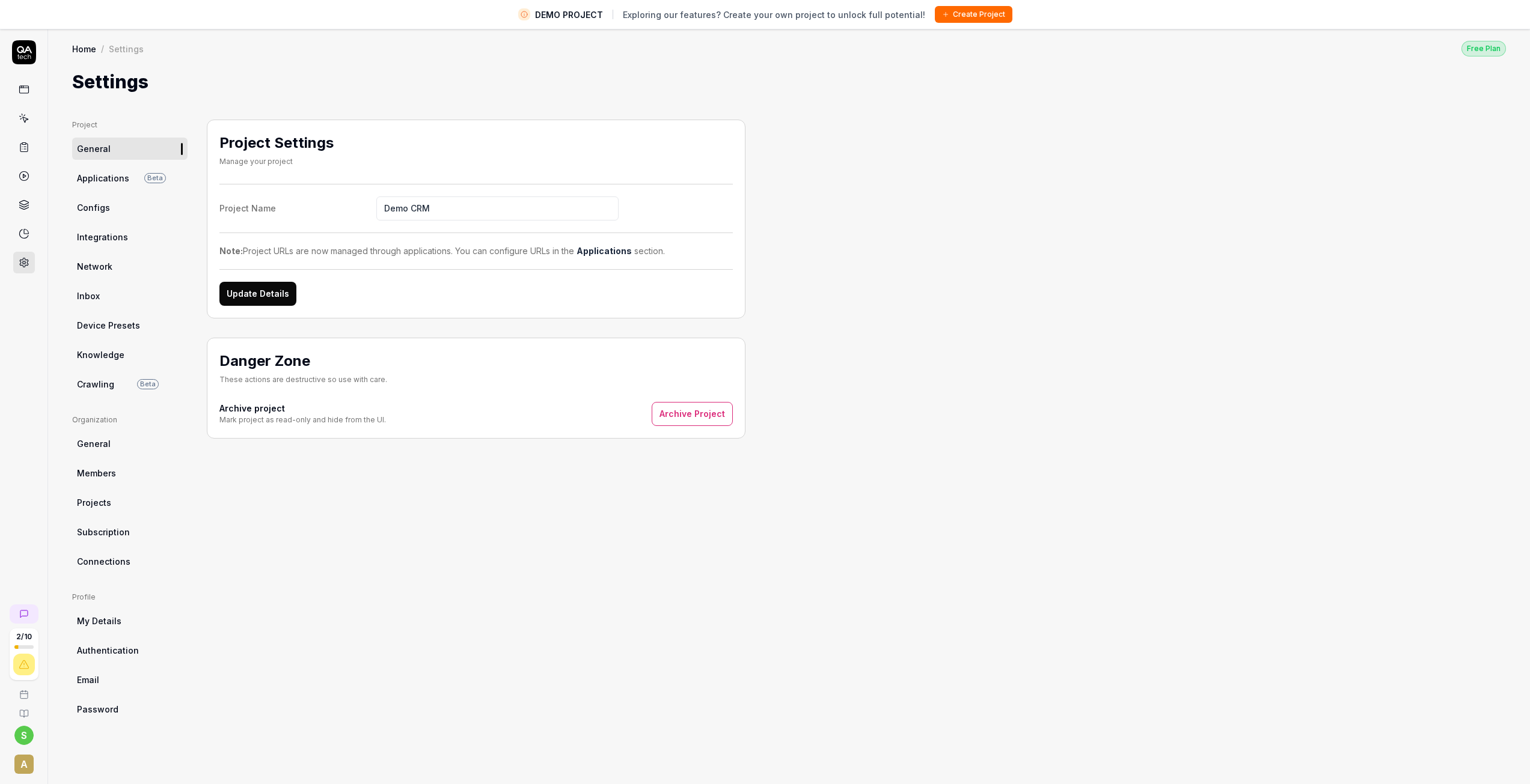
click at [102, 179] on span "Applications" at bounding box center [103, 178] width 52 height 13
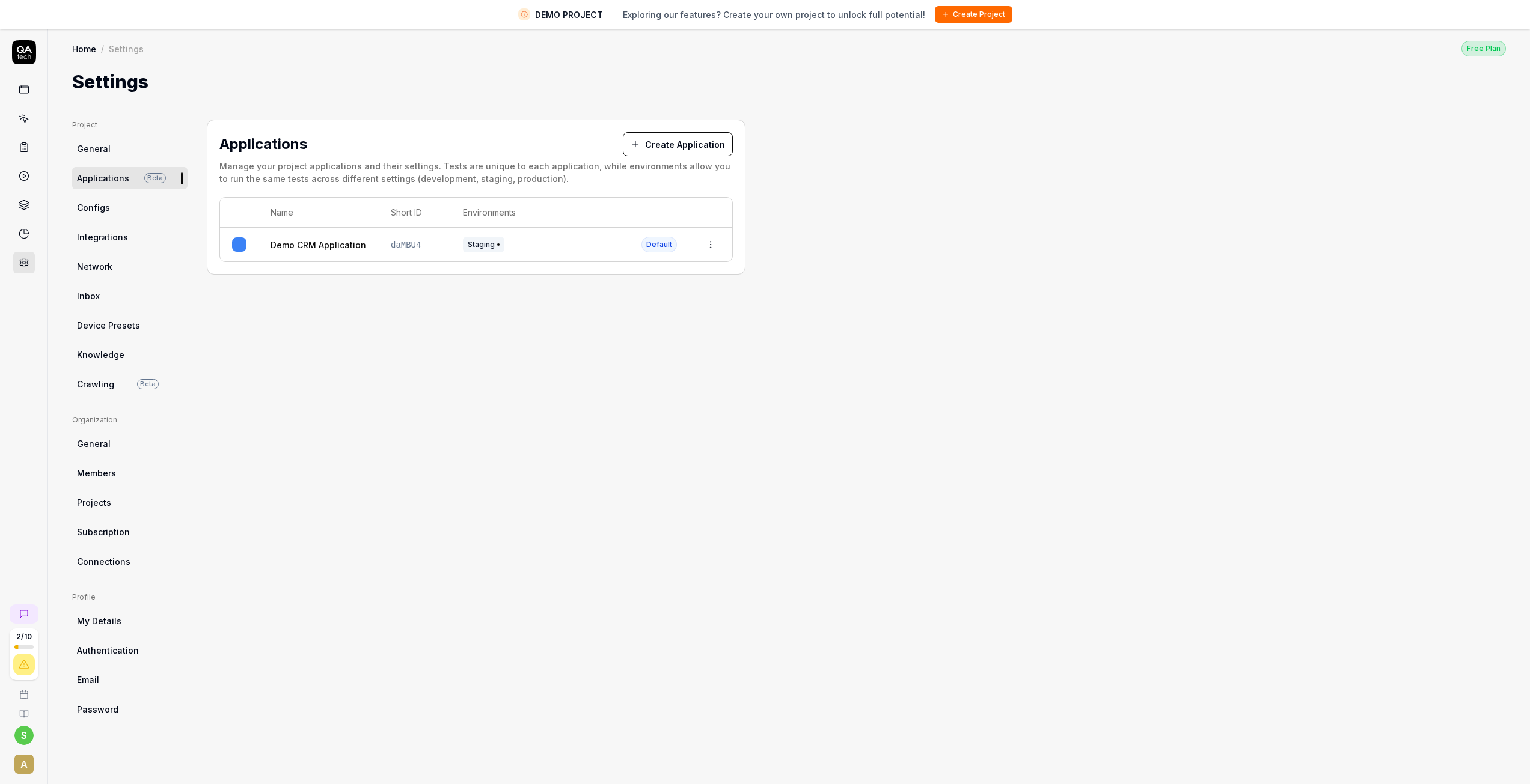
click at [105, 217] on link "Configs" at bounding box center [129, 208] width 115 height 22
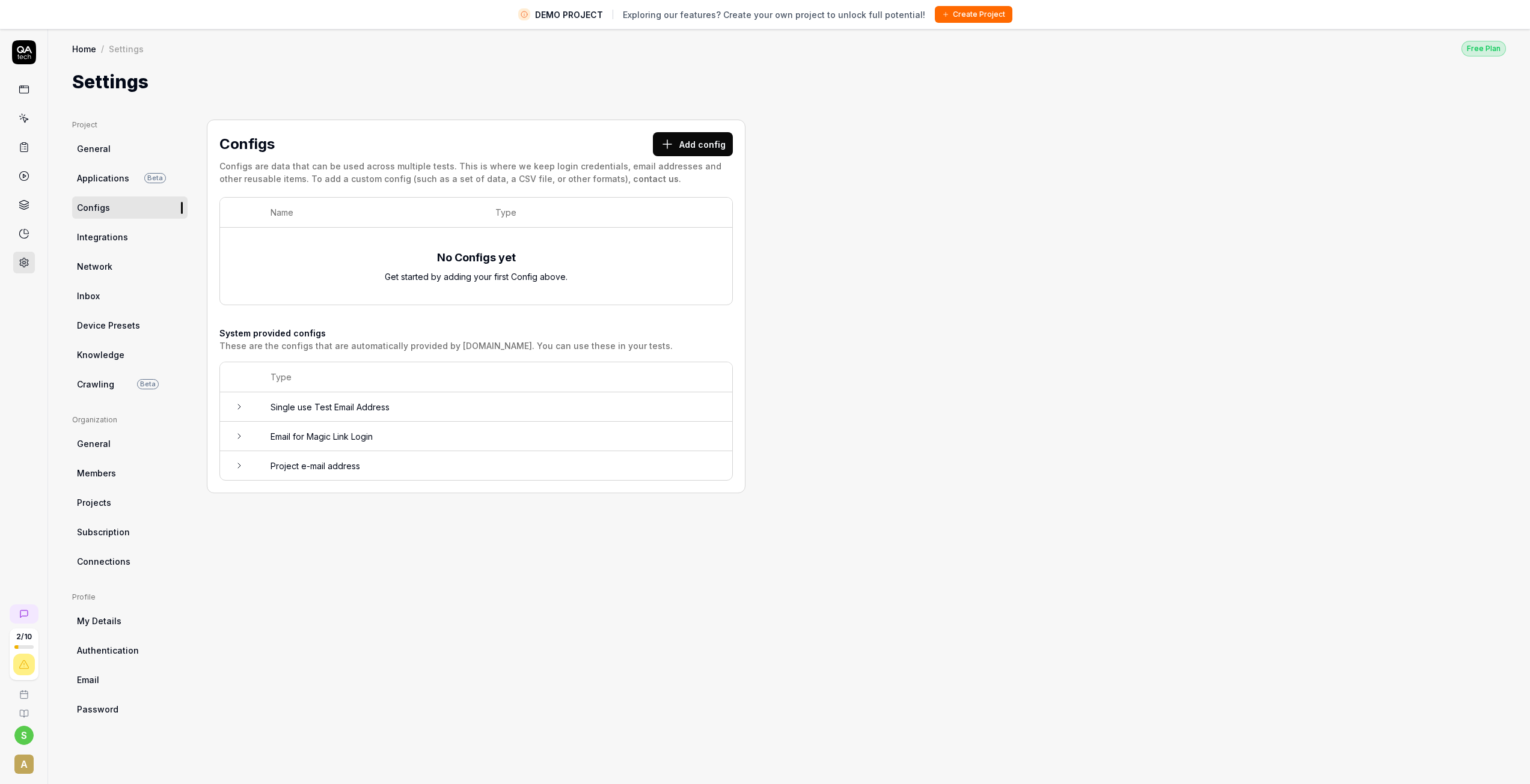
click at [104, 270] on span "Network" at bounding box center [95, 266] width 36 height 13
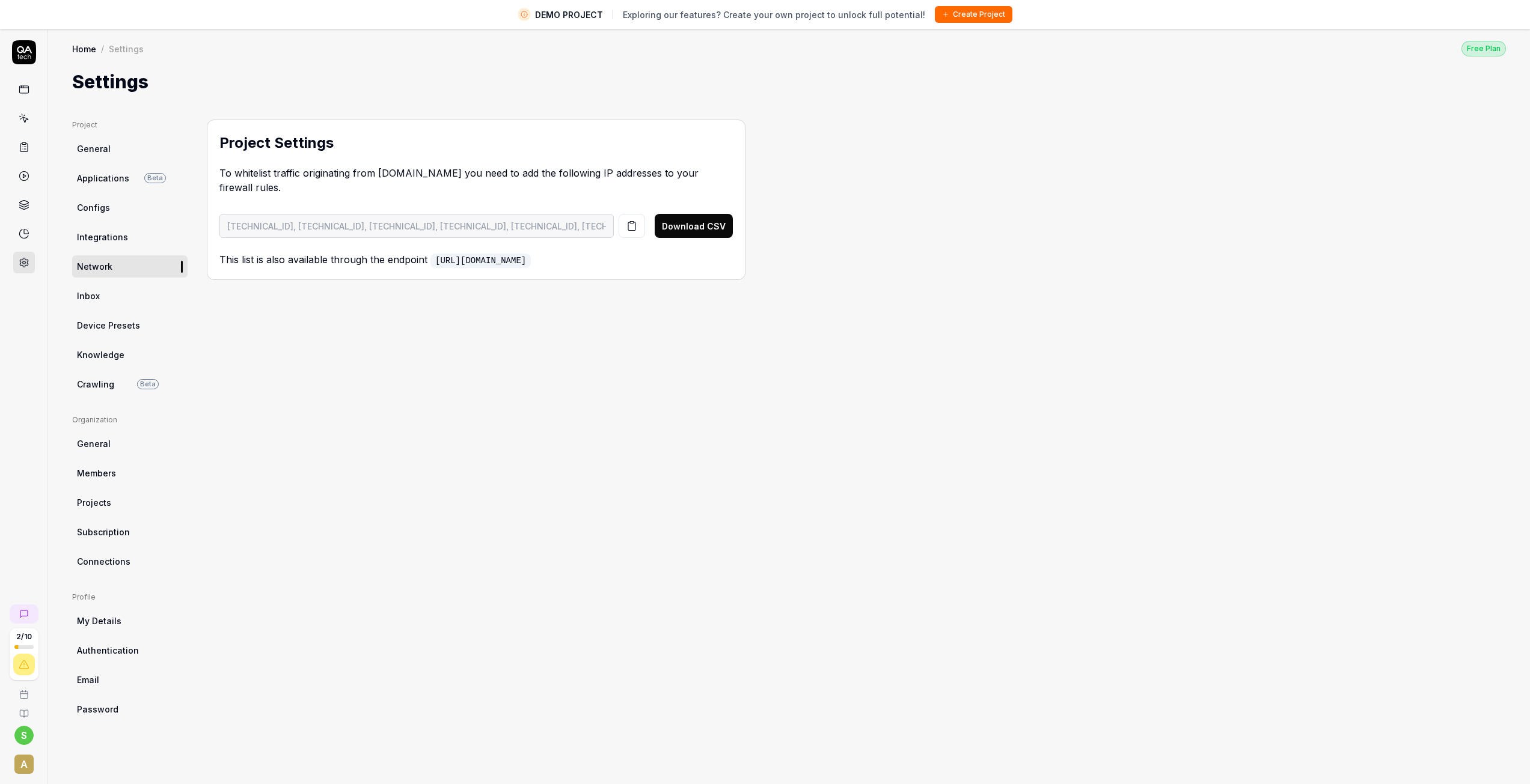
click at [102, 295] on link "Inbox" at bounding box center [129, 296] width 115 height 22
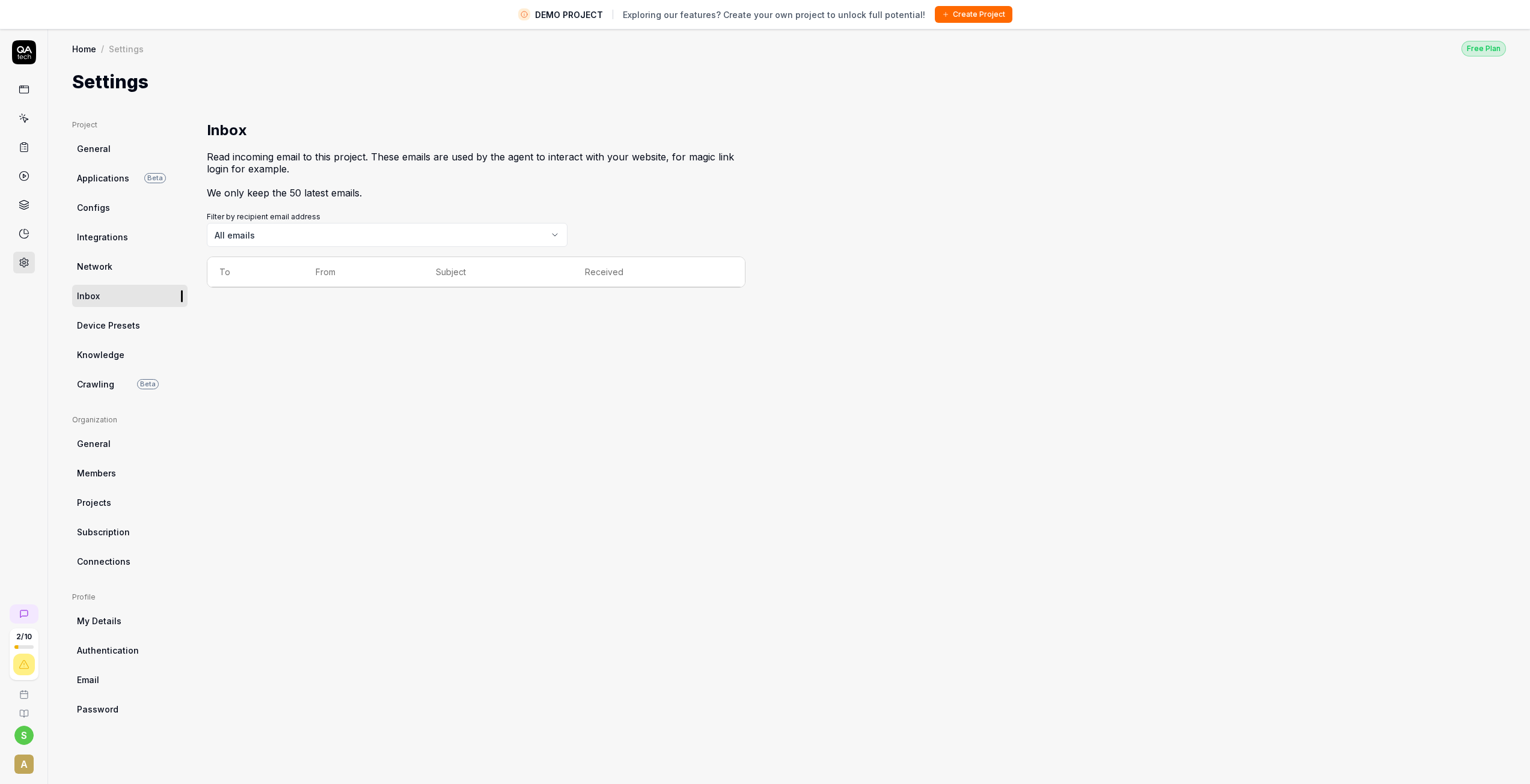
click at [115, 326] on span "Device Presets" at bounding box center [108, 325] width 63 height 13
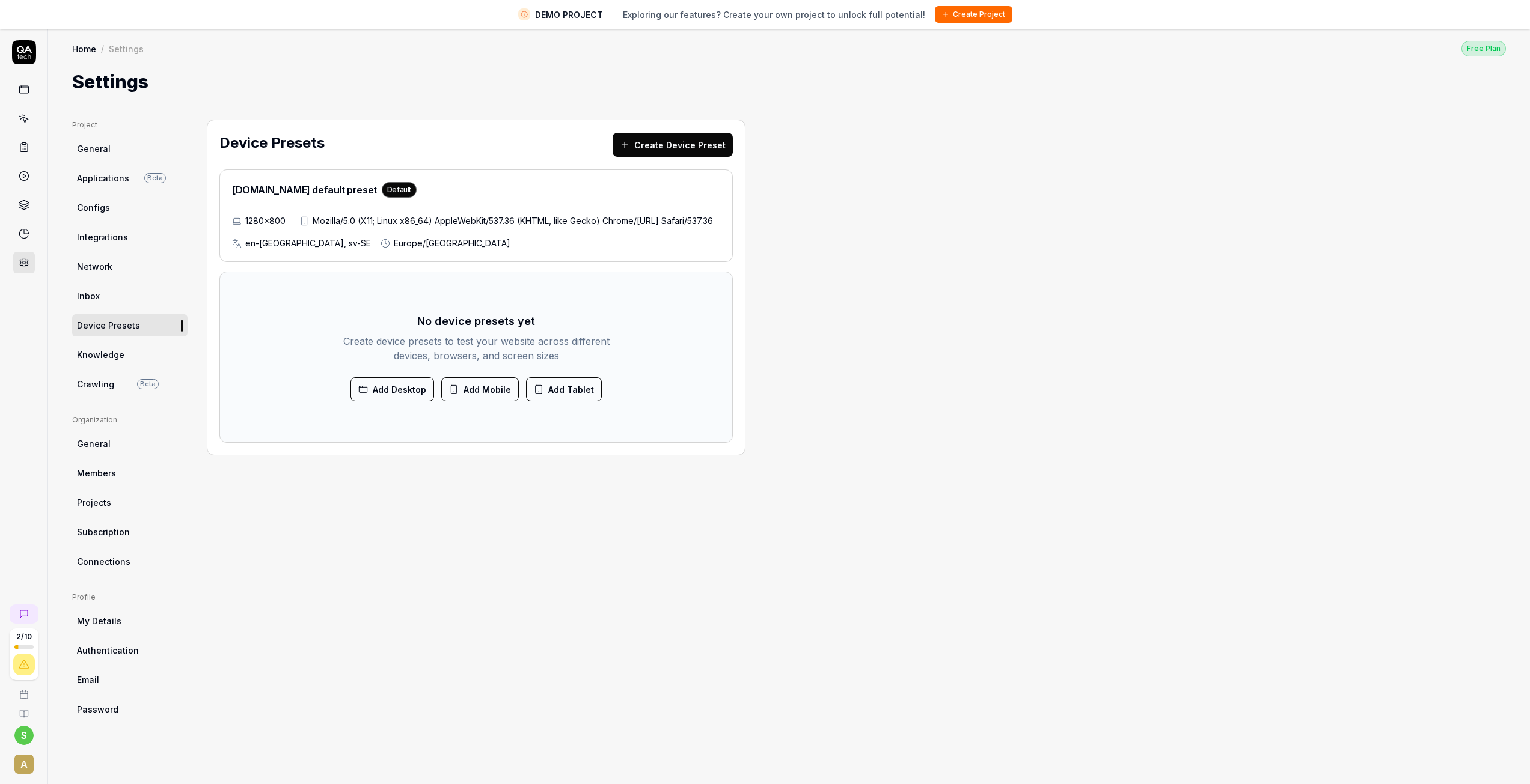
click at [127, 557] on span "Connections" at bounding box center [103, 561] width 54 height 13
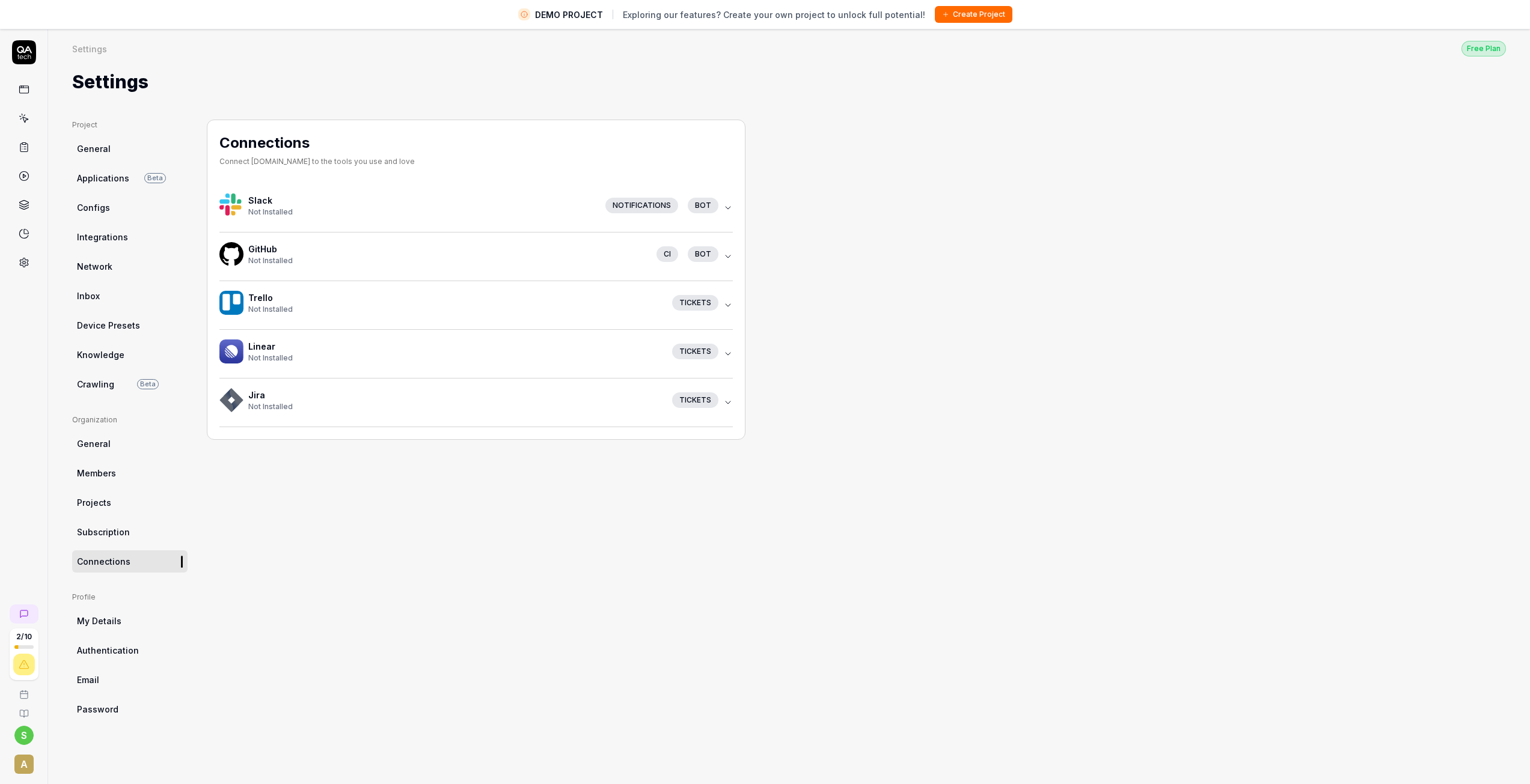
click at [99, 505] on span "Projects" at bounding box center [94, 502] width 34 height 13
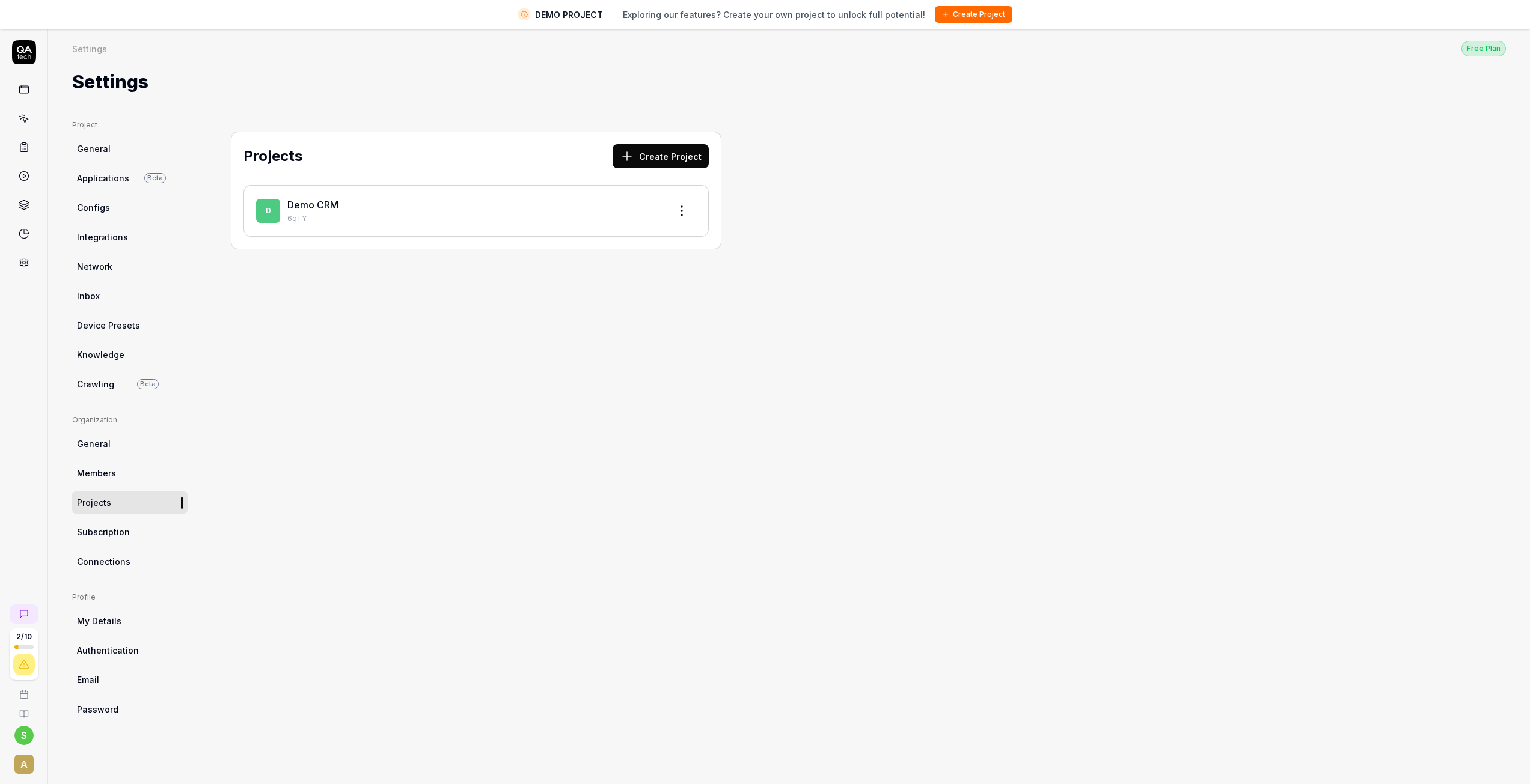
click at [113, 535] on span "Subscription" at bounding box center [103, 532] width 53 height 13
